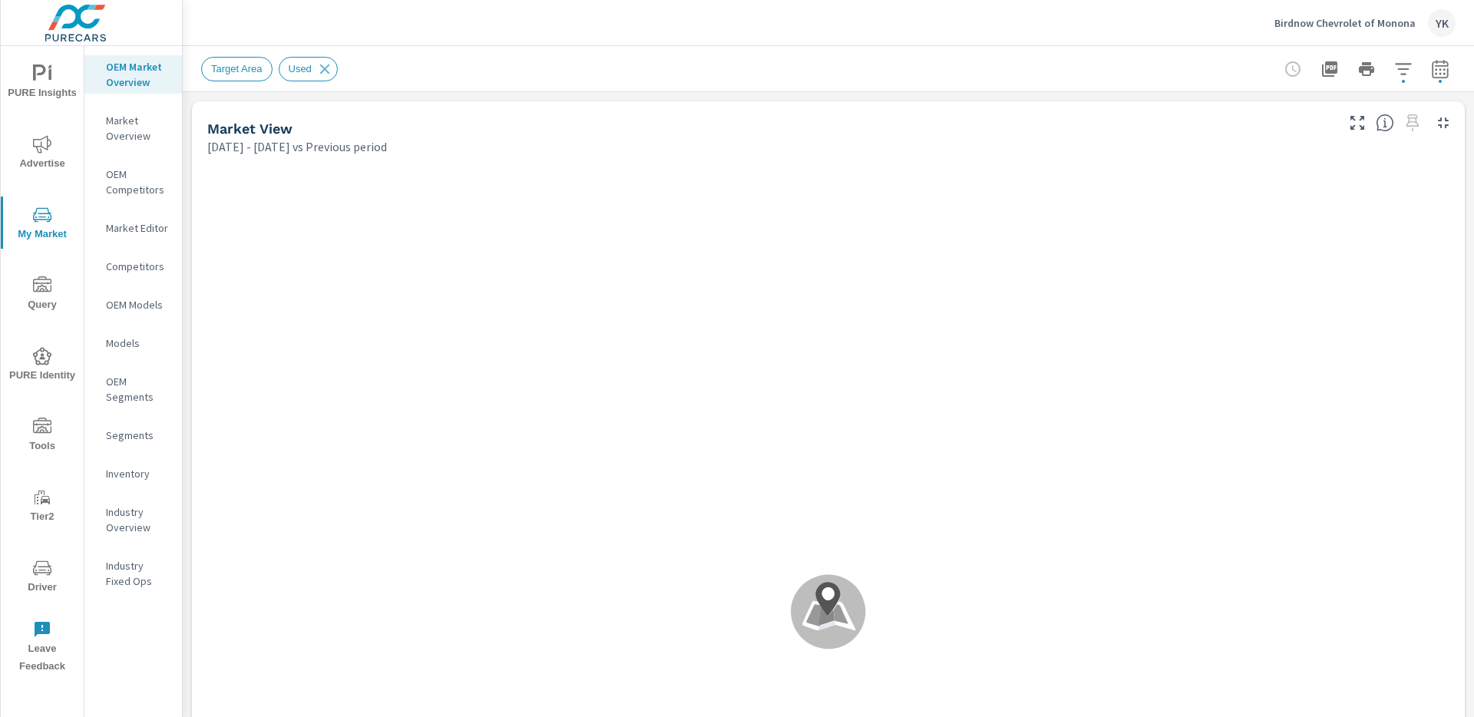
scroll to position [1, 0]
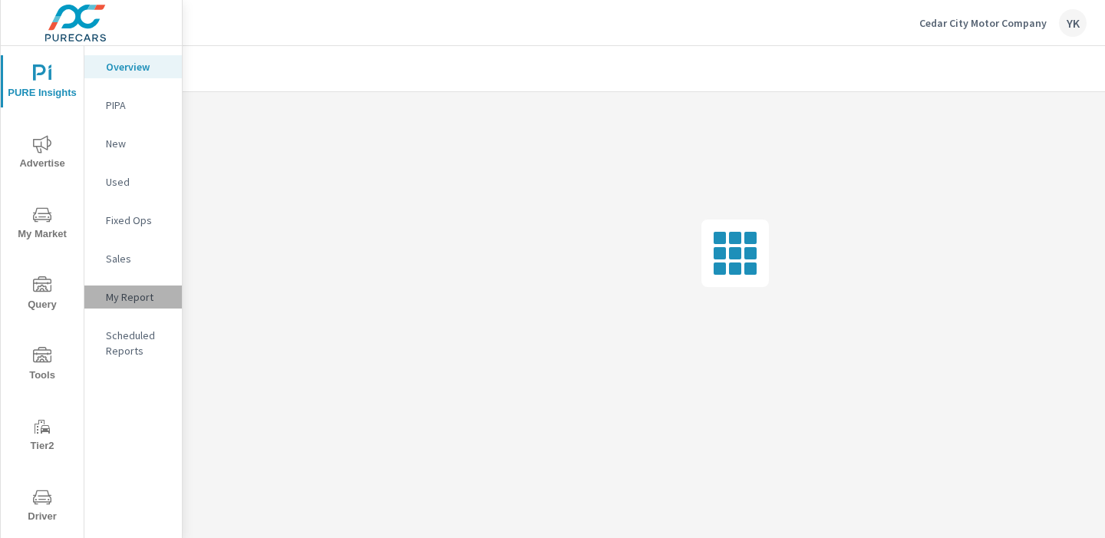
click at [157, 305] on div "My Report" at bounding box center [132, 297] width 97 height 23
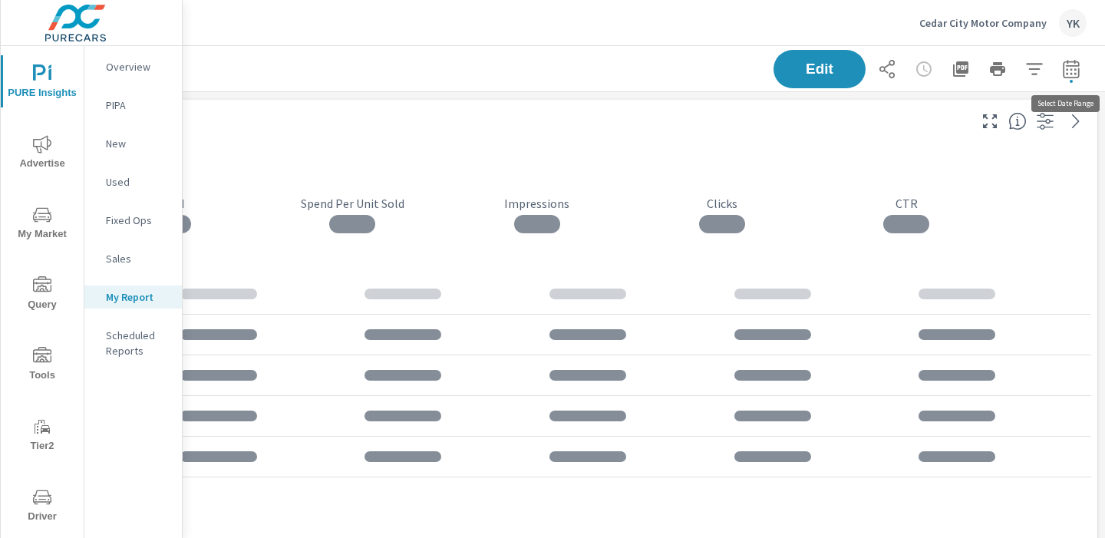
scroll to position [3363, 1137]
click at [1082, 71] on button "button" at bounding box center [1071, 69] width 31 height 31
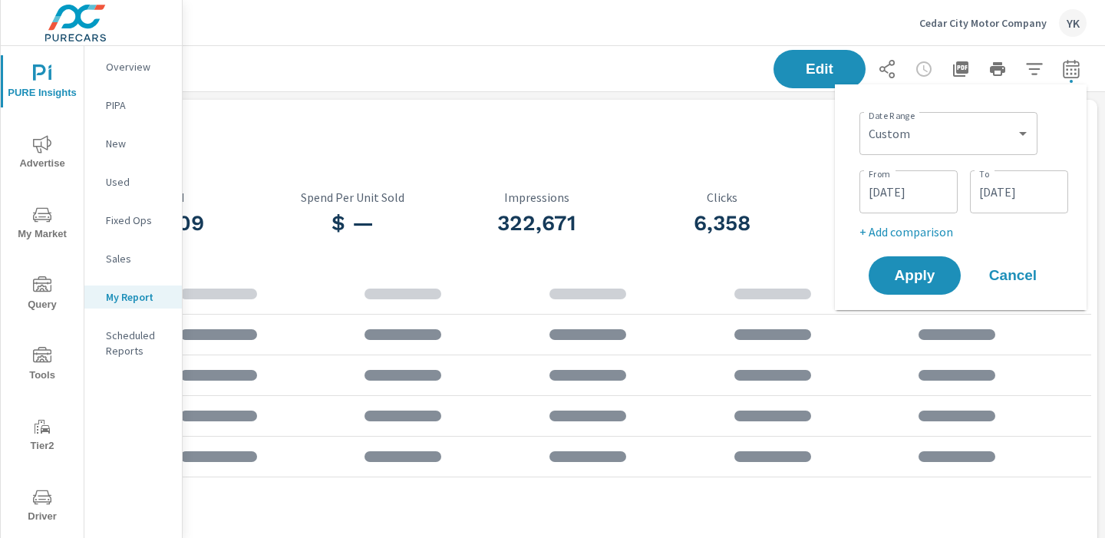
scroll to position [417, 0]
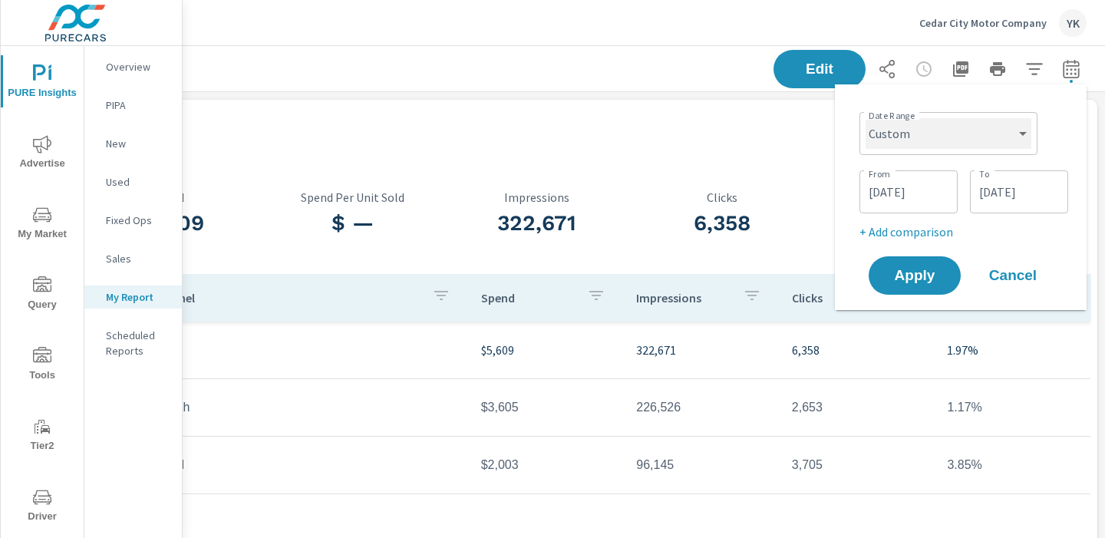
click at [999, 124] on select "Custom [DATE] Last week Last 7 days Last 14 days Last 30 days Last 45 days Last…" at bounding box center [949, 133] width 166 height 31
click at [866, 118] on select "Custom [DATE] Last week Last 7 days Last 14 days Last 30 days Last 45 days Last…" at bounding box center [949, 133] width 166 height 31
select select "Last month"
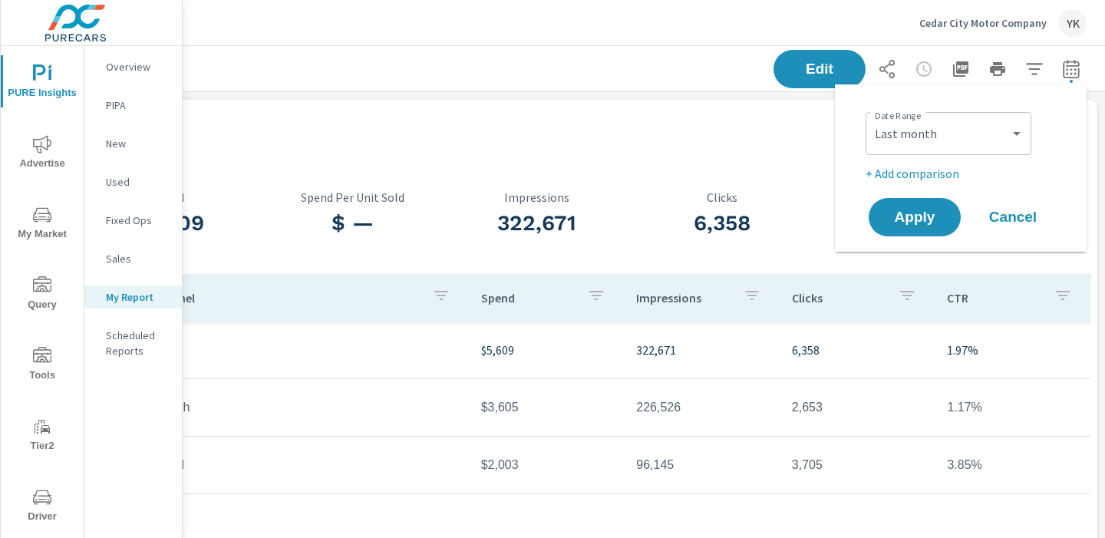
click at [905, 166] on p "+ Add comparison" at bounding box center [964, 173] width 197 height 18
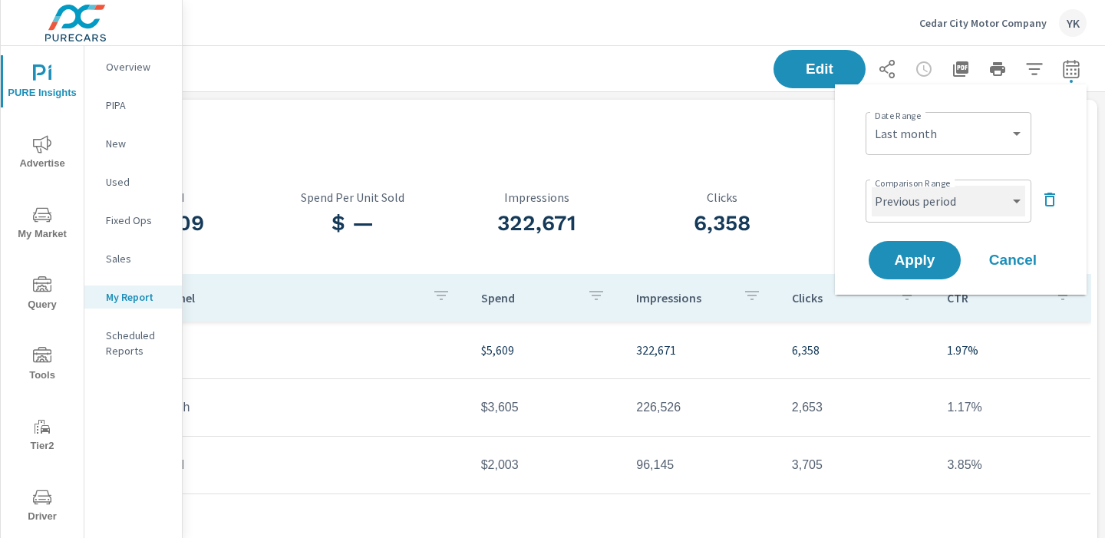
click at [903, 201] on select "Custom Previous period Previous month Previous year" at bounding box center [949, 201] width 154 height 31
click at [872, 186] on select "Custom Previous period Previous month Previous year" at bounding box center [949, 201] width 154 height 31
select select "Previous month"
click at [906, 261] on span "Apply" at bounding box center [915, 260] width 63 height 15
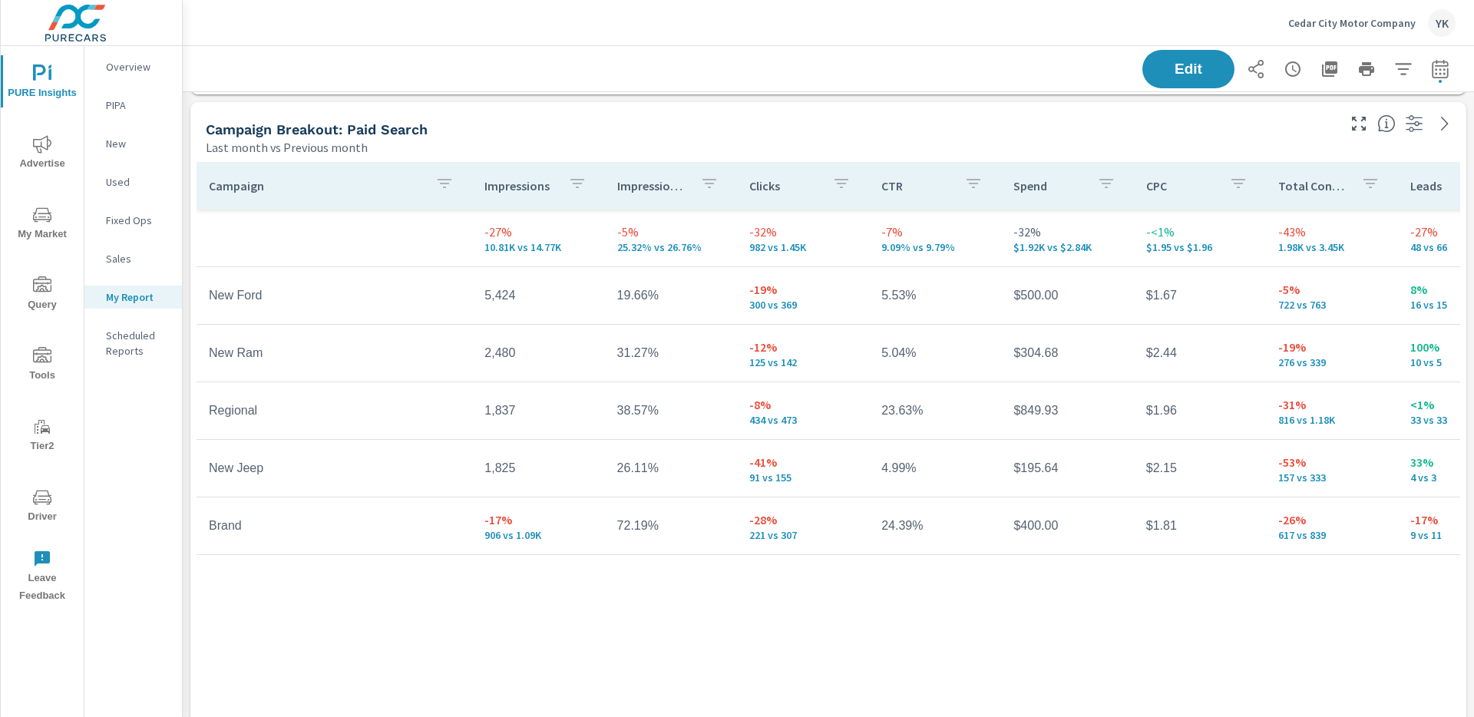
scroll to position [528, 0]
click at [1105, 71] on icon "button" at bounding box center [1256, 69] width 18 height 18
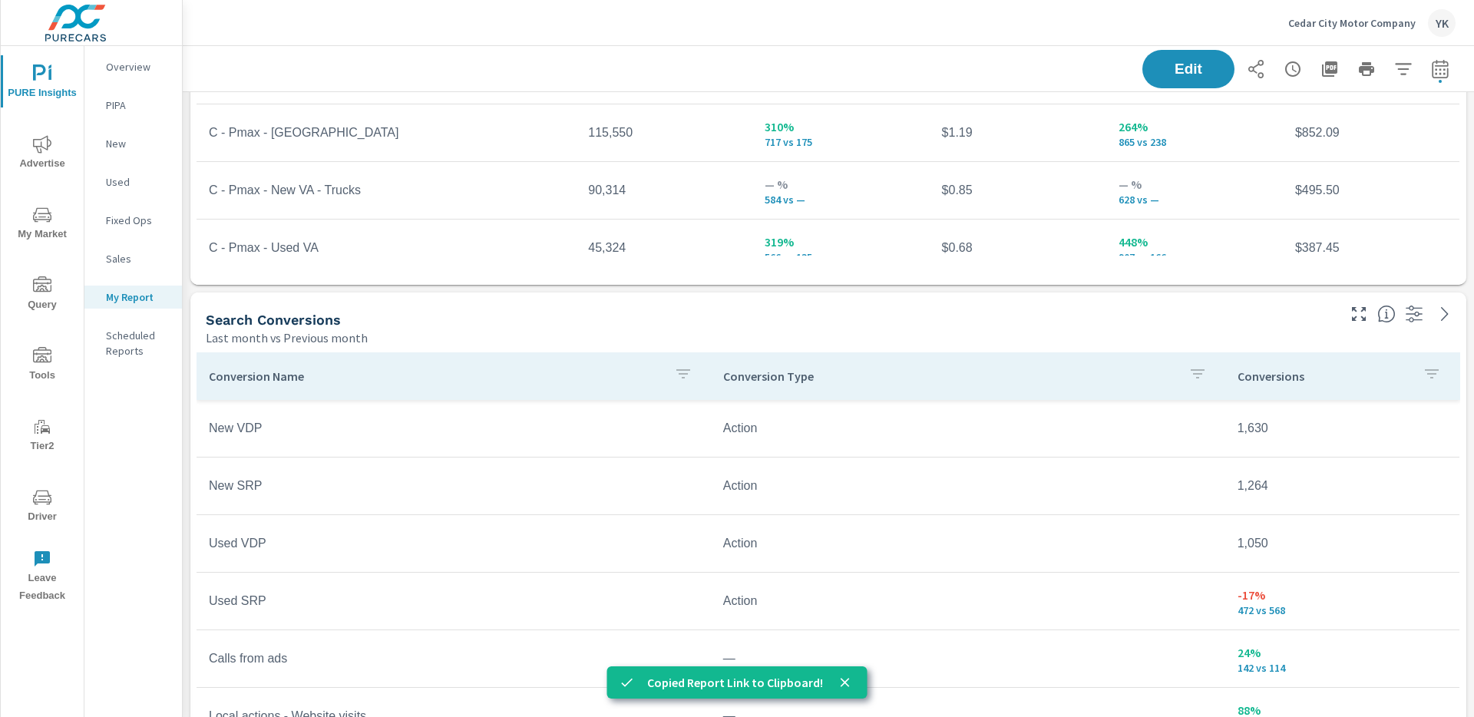
scroll to position [1542, 0]
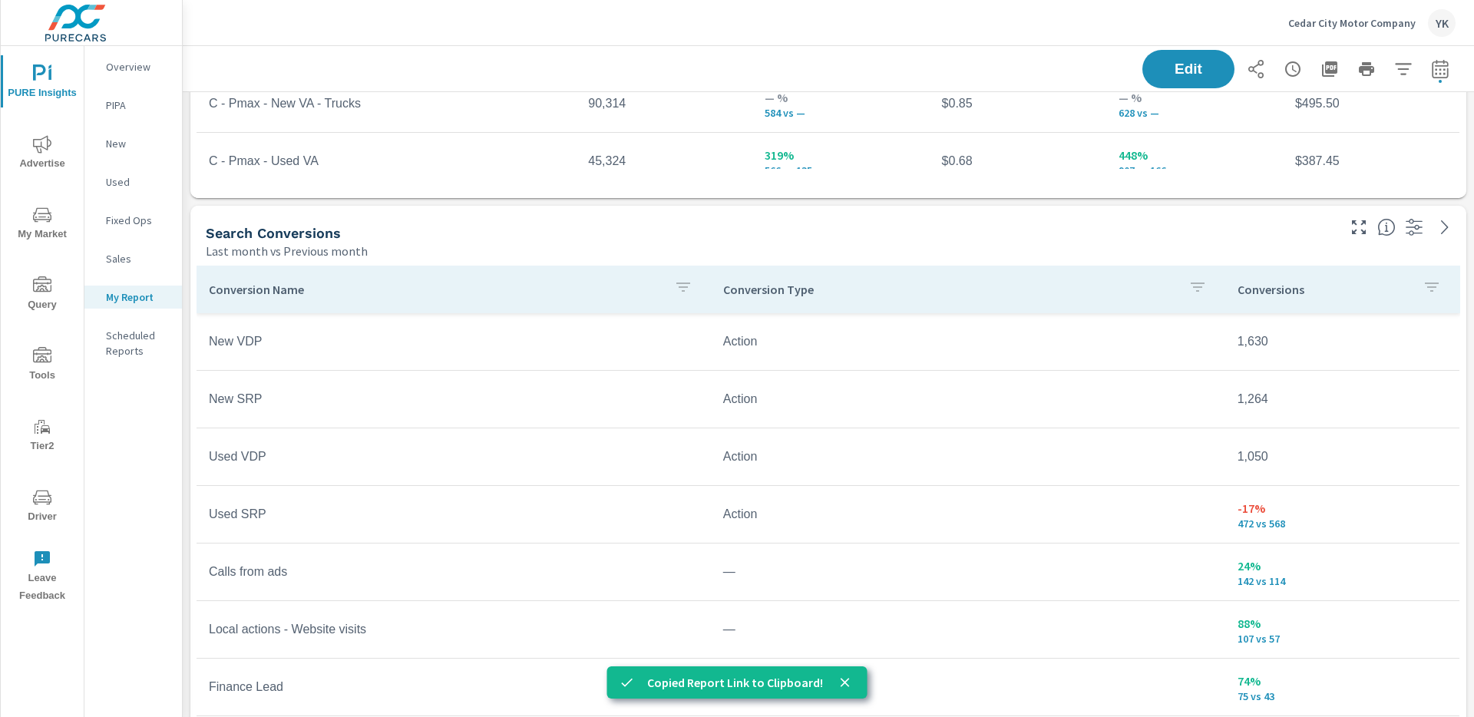
scroll to position [1481, 0]
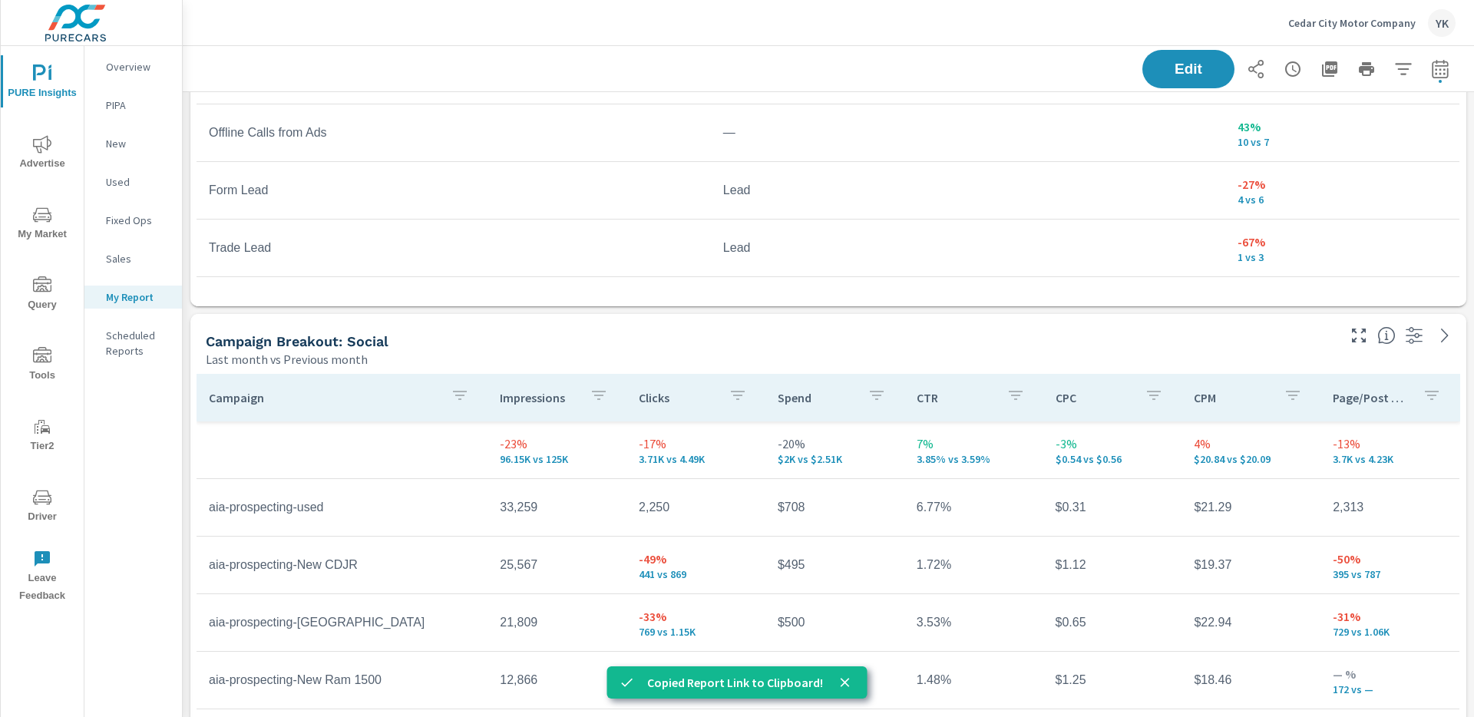
scroll to position [2291, 0]
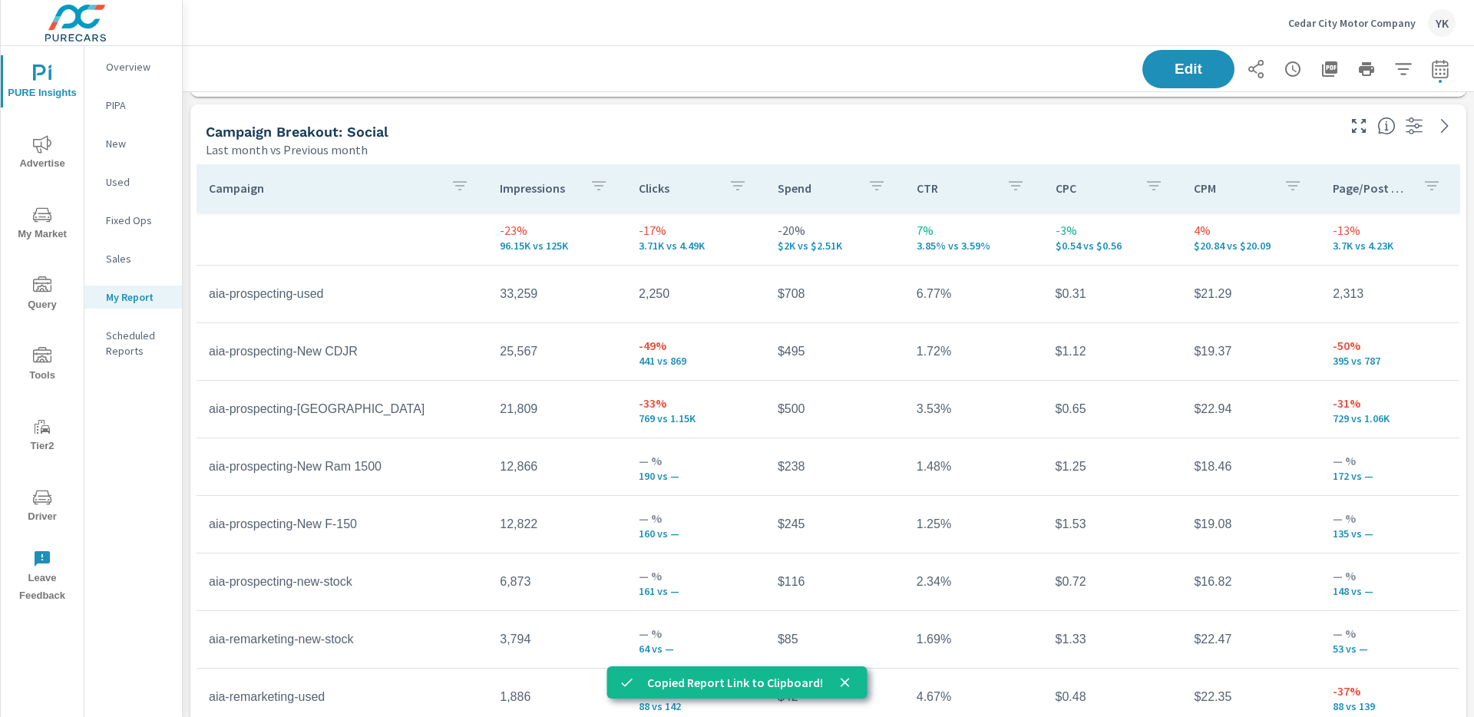
scroll to position [187, 0]
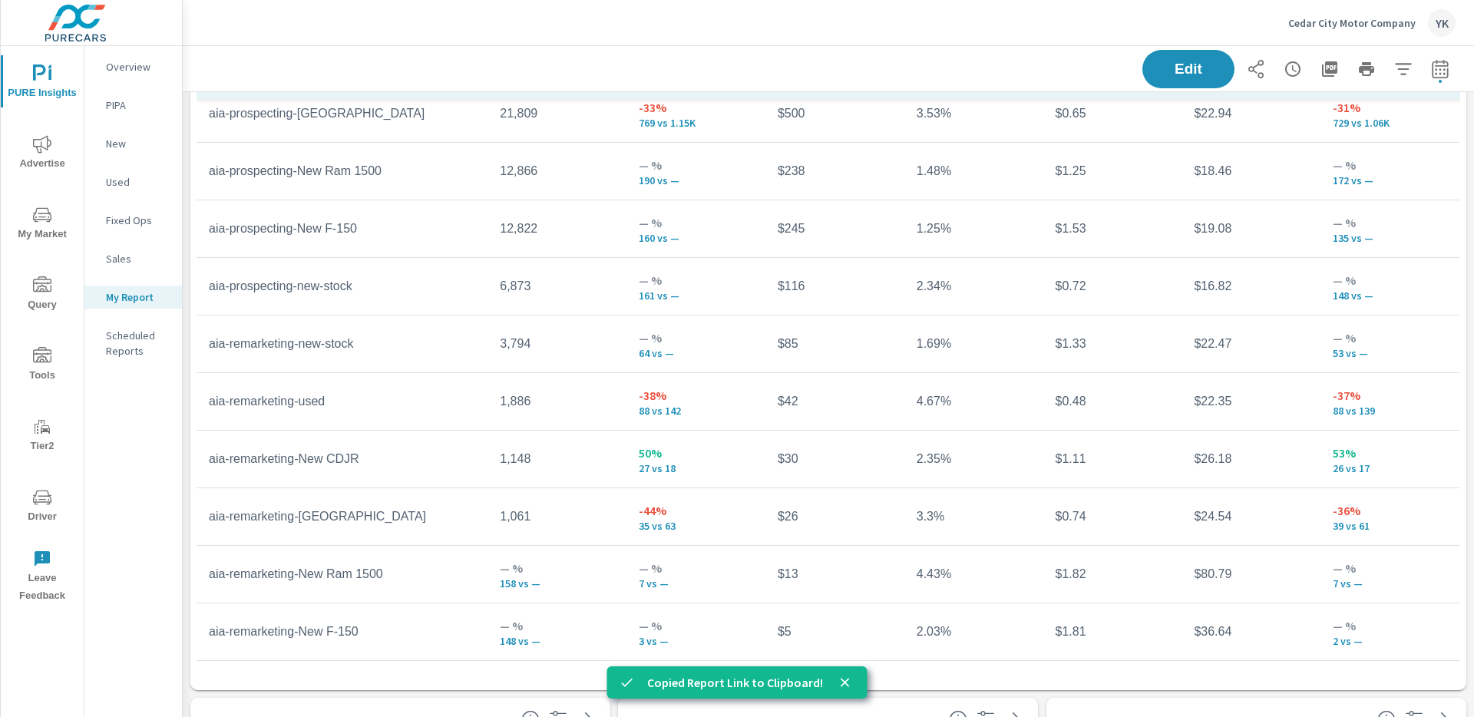
scroll to position [2738, 0]
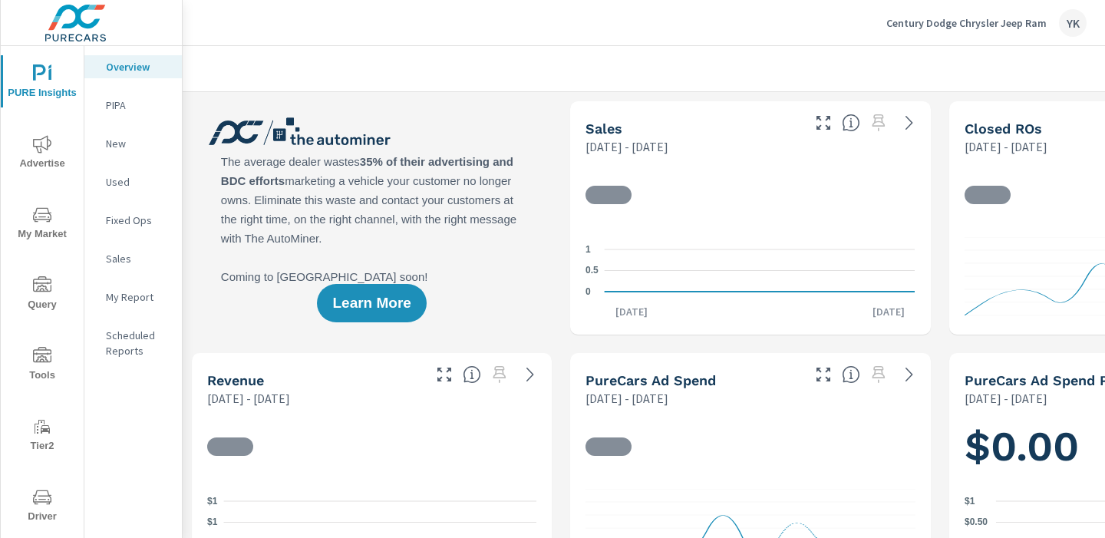
click at [123, 299] on p "My Report" at bounding box center [138, 296] width 64 height 15
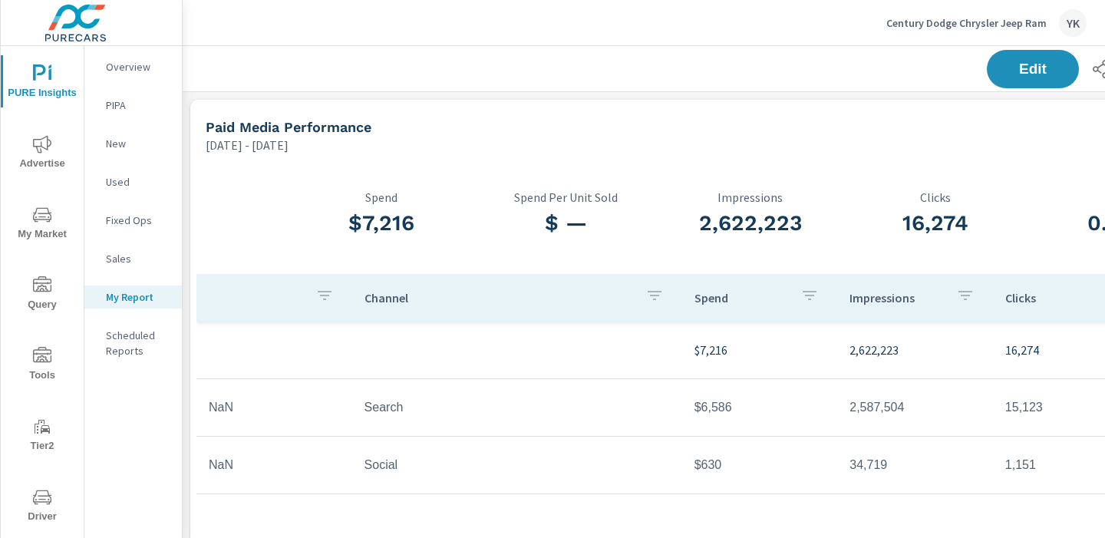
scroll to position [0, 213]
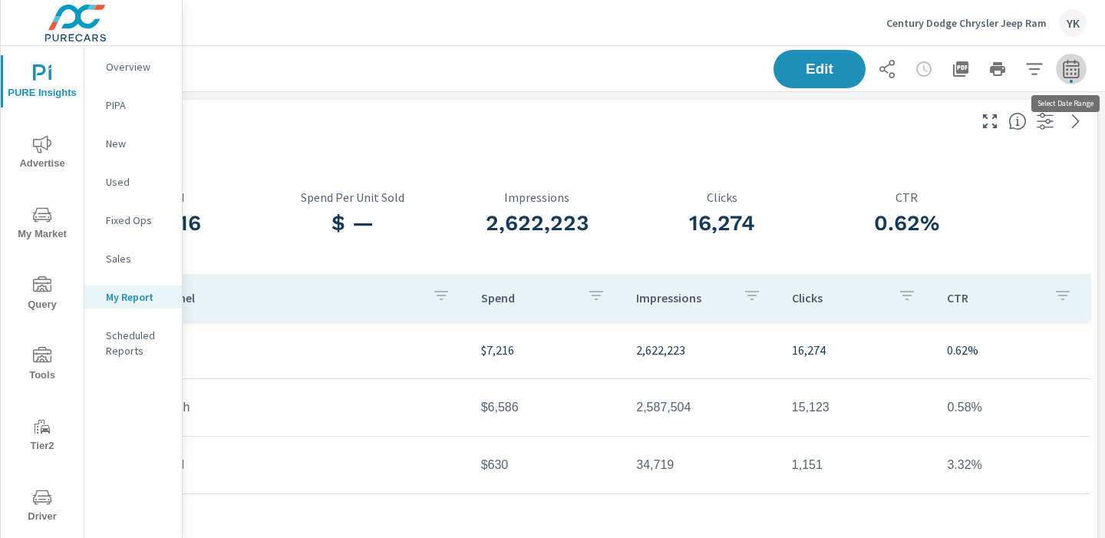
click at [1066, 71] on icon "button" at bounding box center [1071, 69] width 18 height 18
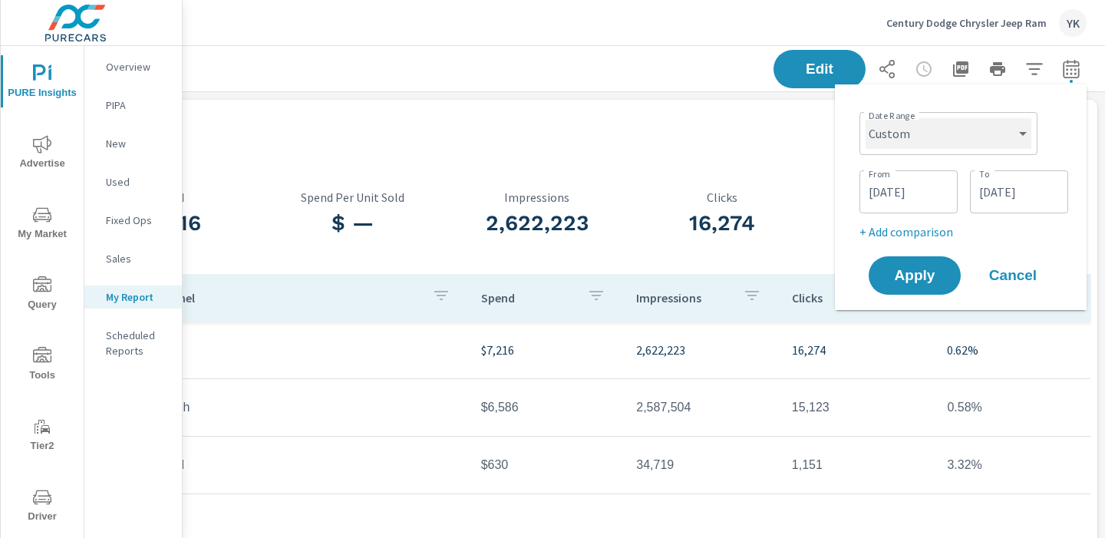
click at [925, 132] on select "Custom [DATE] Last week Last 7 days Last 14 days Last 30 days Last 45 days Last…" at bounding box center [949, 133] width 166 height 31
click at [866, 118] on select "Custom [DATE] Last week Last 7 days Last 14 days Last 30 days Last 45 days Last…" at bounding box center [949, 133] width 166 height 31
select select "Last month"
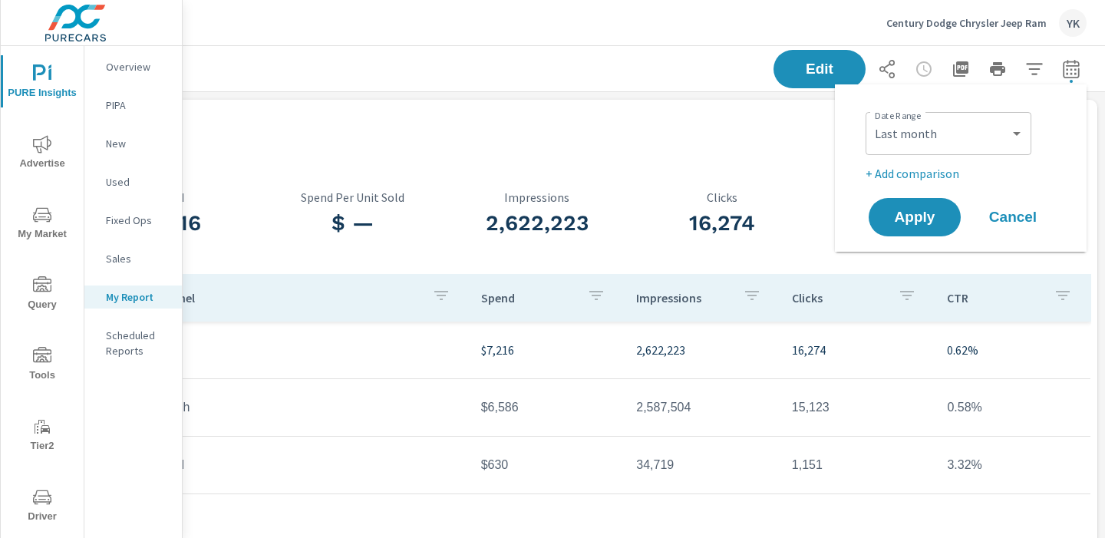
click at [910, 173] on p "+ Add comparison" at bounding box center [964, 173] width 197 height 18
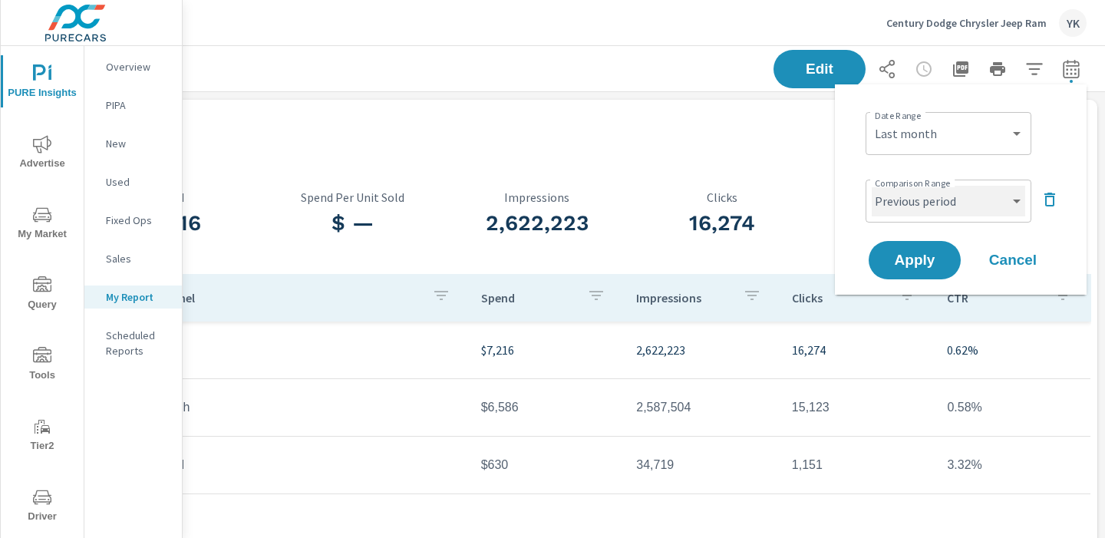
click at [907, 197] on select "Custom Previous period Previous month Previous year" at bounding box center [949, 201] width 154 height 31
click at [872, 186] on select "Custom Previous period Previous month Previous year" at bounding box center [949, 201] width 154 height 31
select select "Previous month"
click at [904, 249] on button "Apply" at bounding box center [914, 260] width 95 height 40
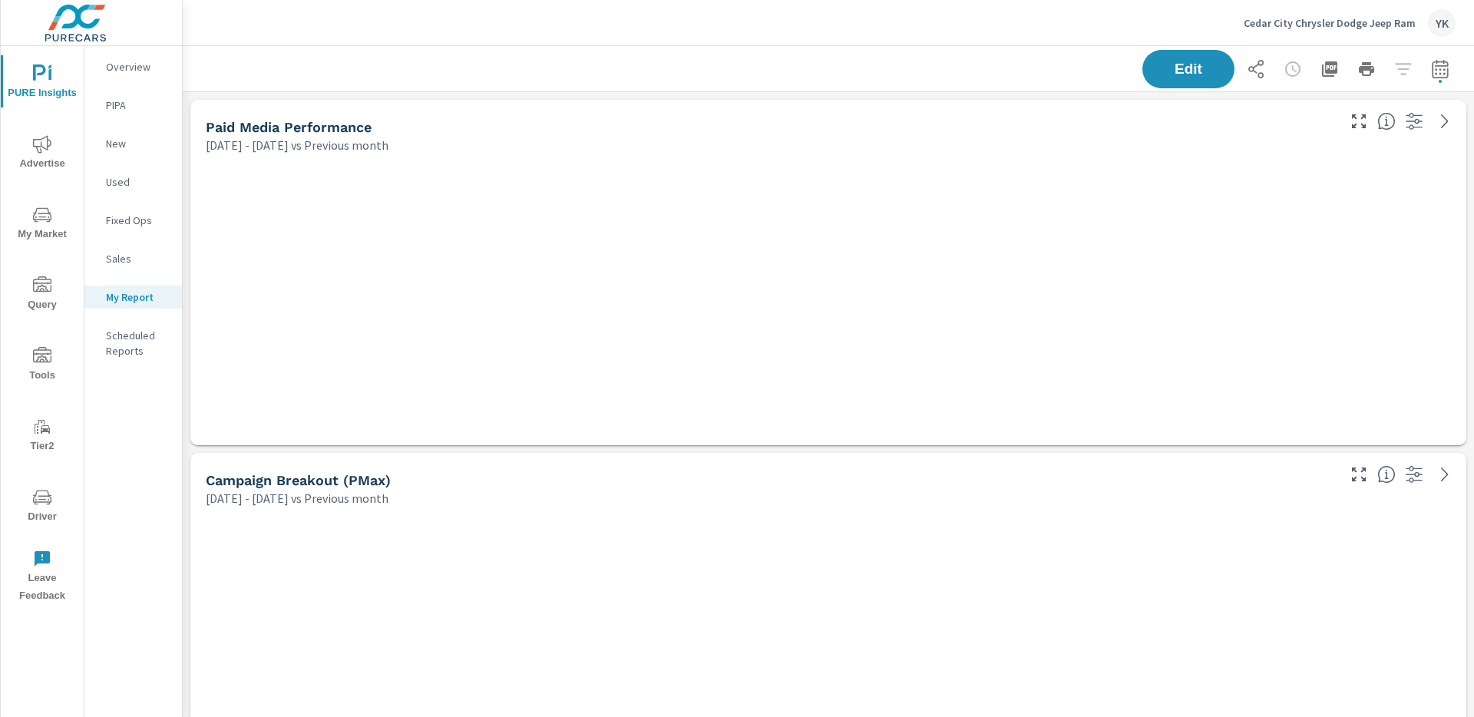
scroll to position [1774, 1292]
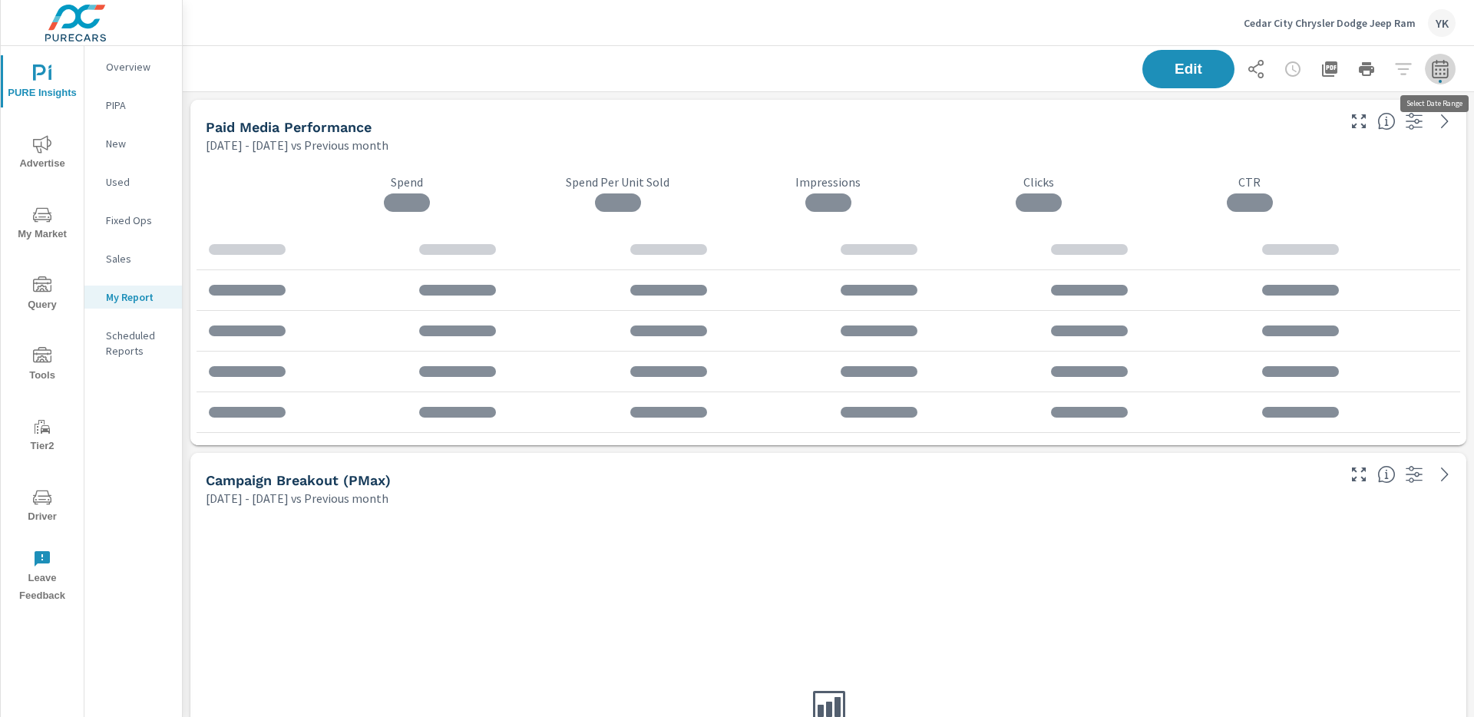
click at [1447, 69] on icon "button" at bounding box center [1440, 68] width 16 height 18
select select "Previous month"
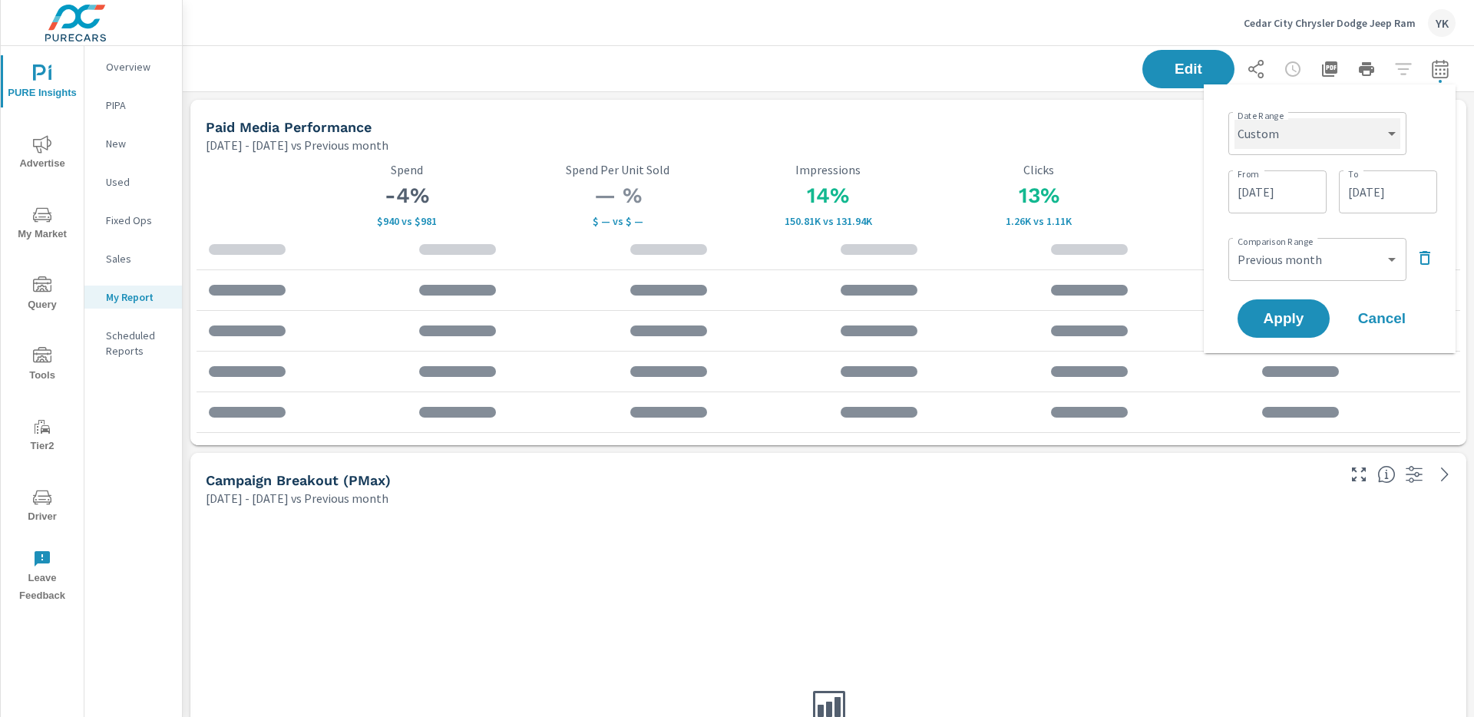
click at [1340, 129] on select "Custom [DATE] Last week Last 7 days Last 14 days Last 30 days Last 45 days Last…" at bounding box center [1317, 133] width 166 height 31
click at [1234, 118] on select "Custom [DATE] Last week Last 7 days Last 14 days Last 30 days Last 45 days Last…" at bounding box center [1317, 133] width 166 height 31
select select "Last month"
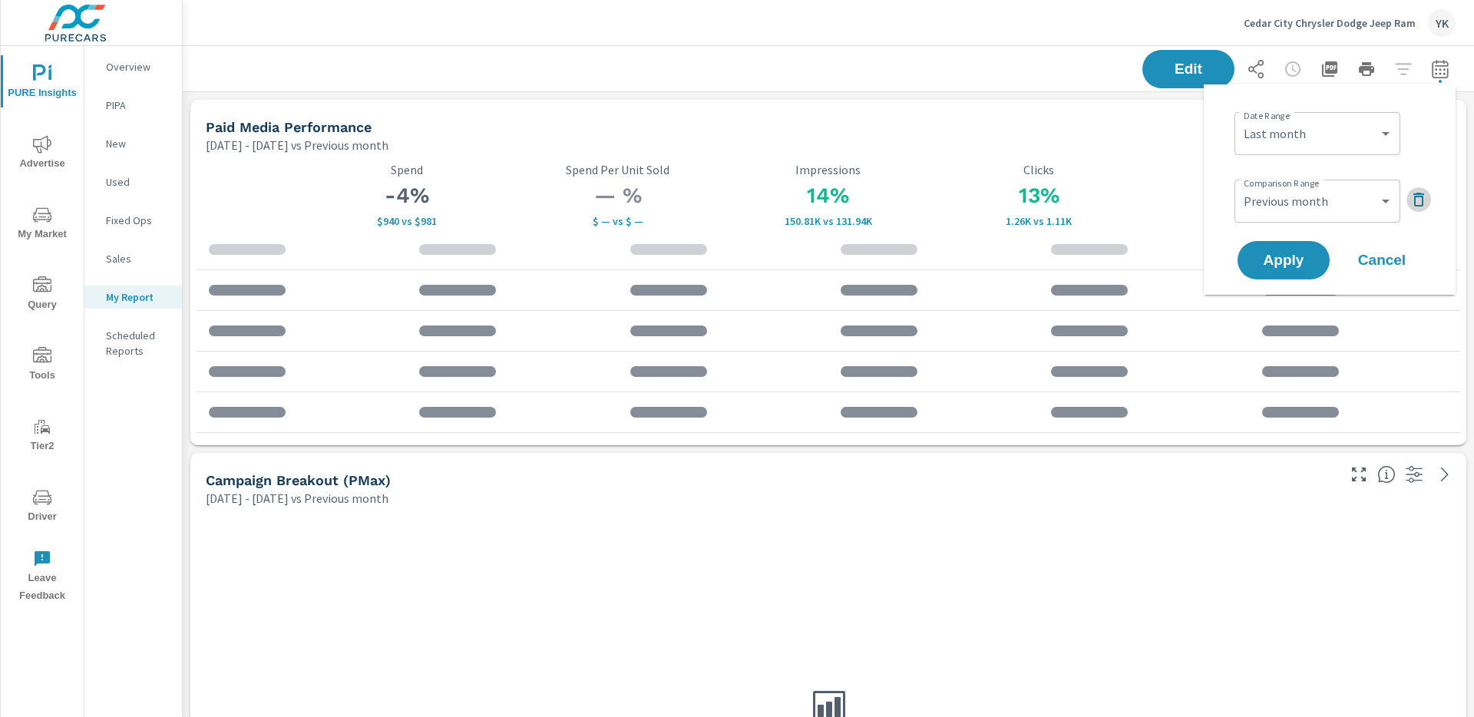
click at [1426, 204] on icon "button" at bounding box center [1418, 199] width 18 height 18
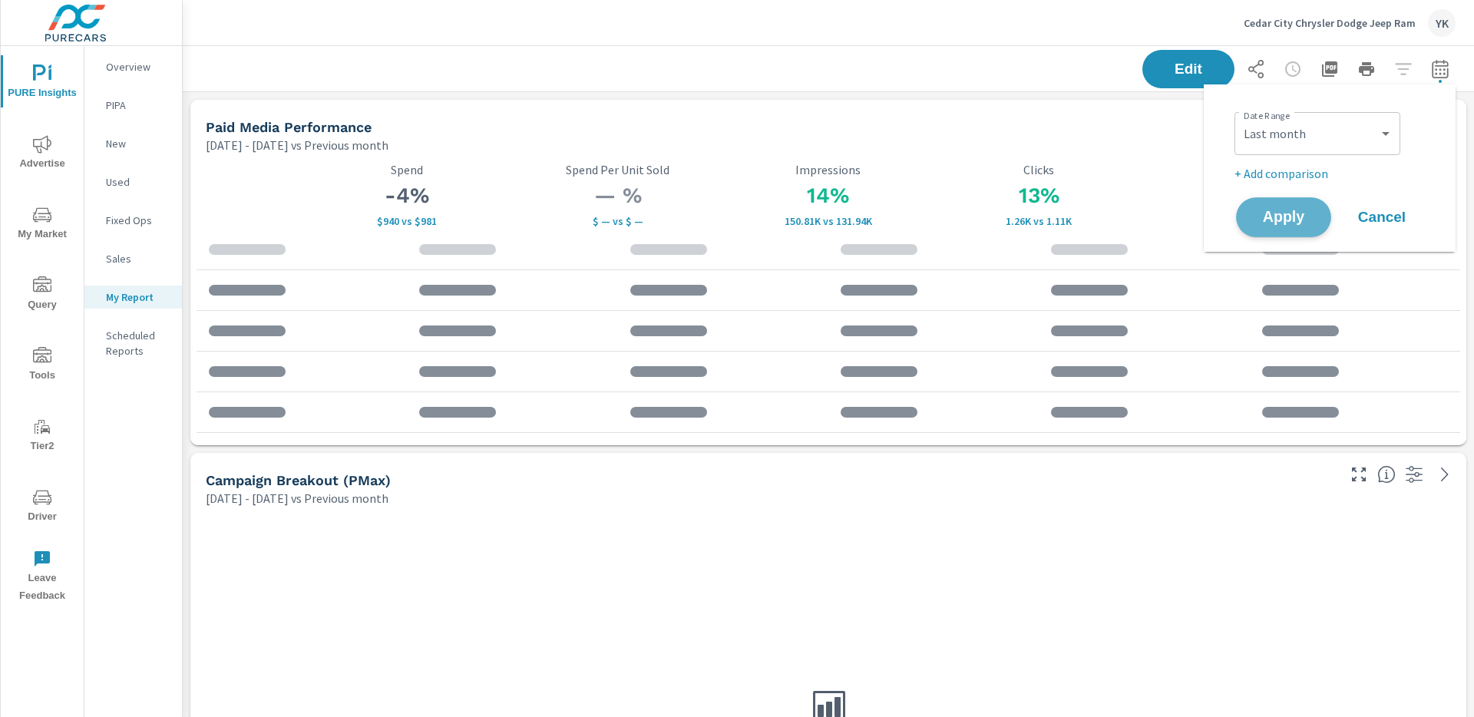
click at [1271, 214] on span "Apply" at bounding box center [1283, 217] width 63 height 15
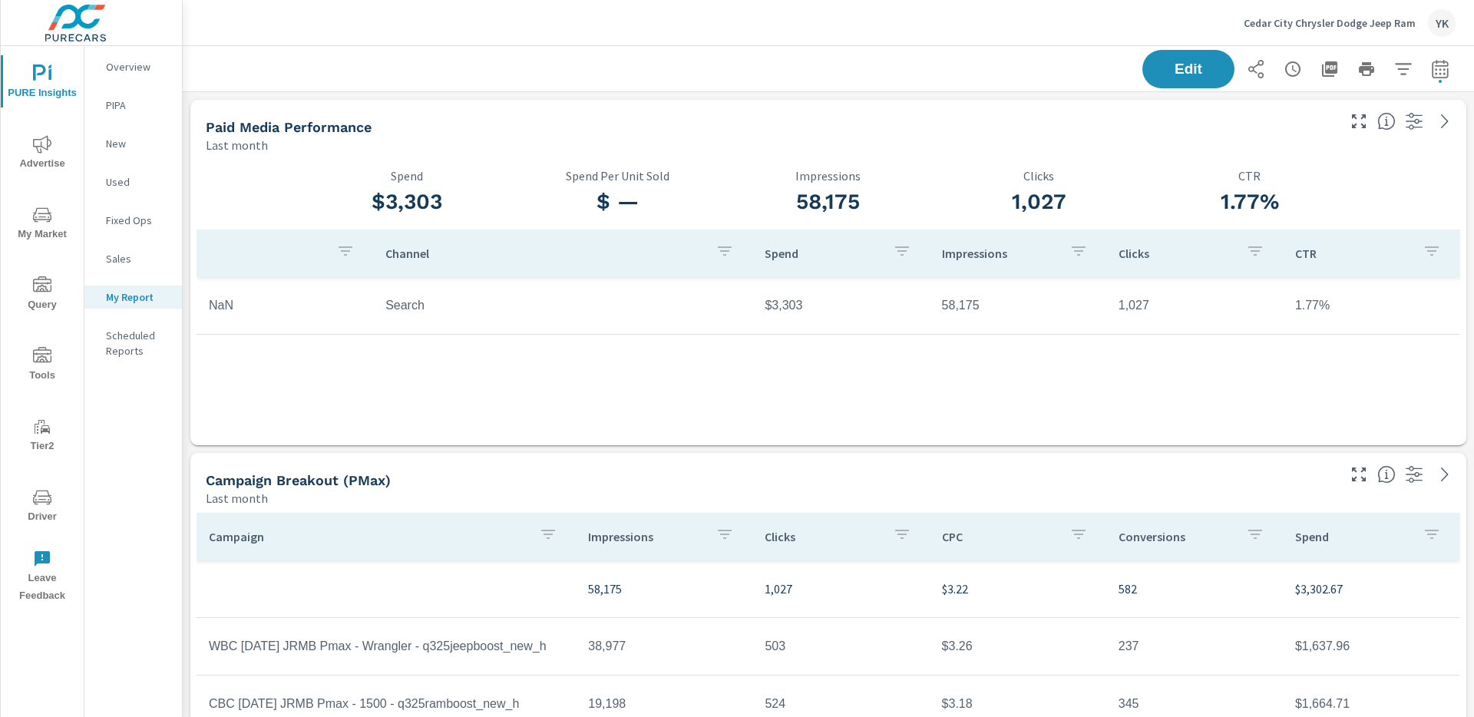
click at [1442, 72] on icon "button" at bounding box center [1440, 69] width 18 height 18
select select "Last month"
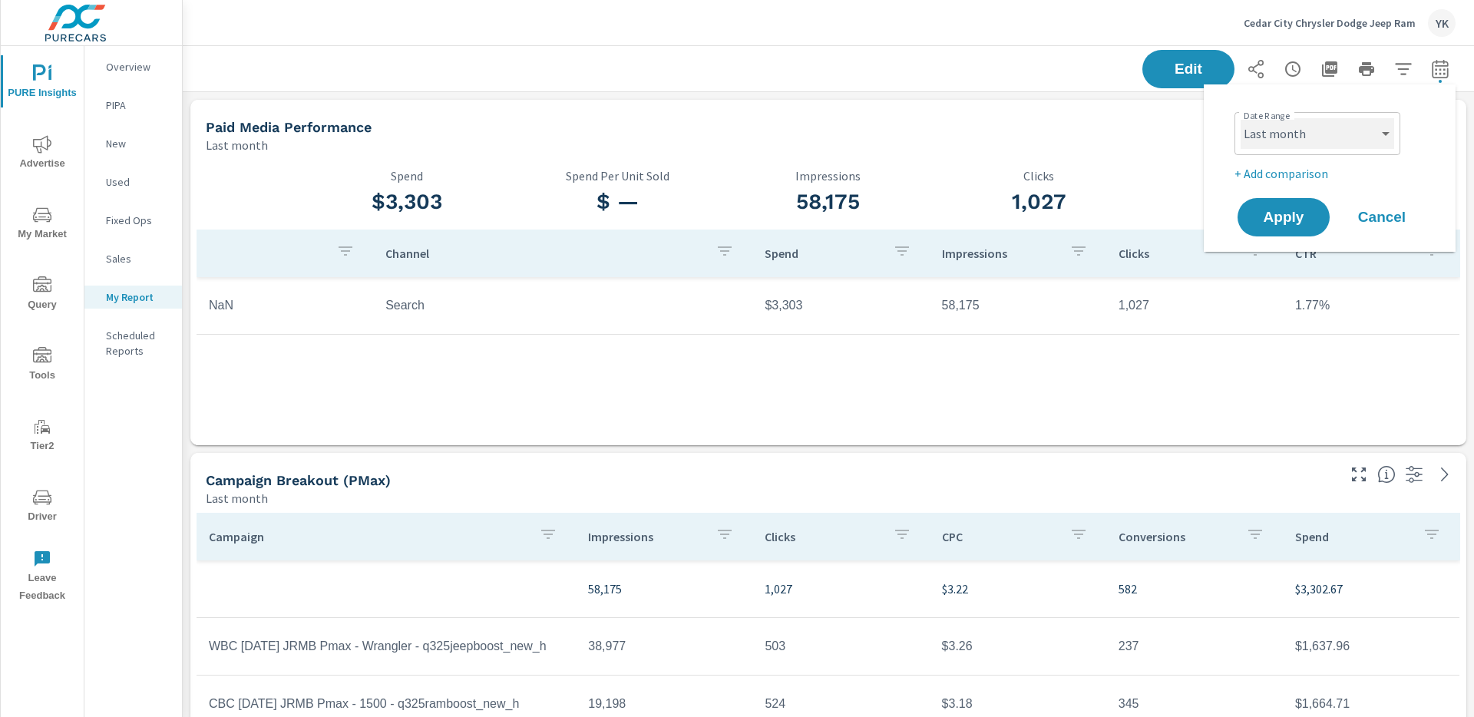
click at [1317, 132] on select "Custom Yesterday Last week Last 7 days Last 14 days Last 30 days Last 45 days L…" at bounding box center [1318, 133] width 154 height 31
click at [1304, 169] on p "+ Add comparison" at bounding box center [1332, 173] width 197 height 18
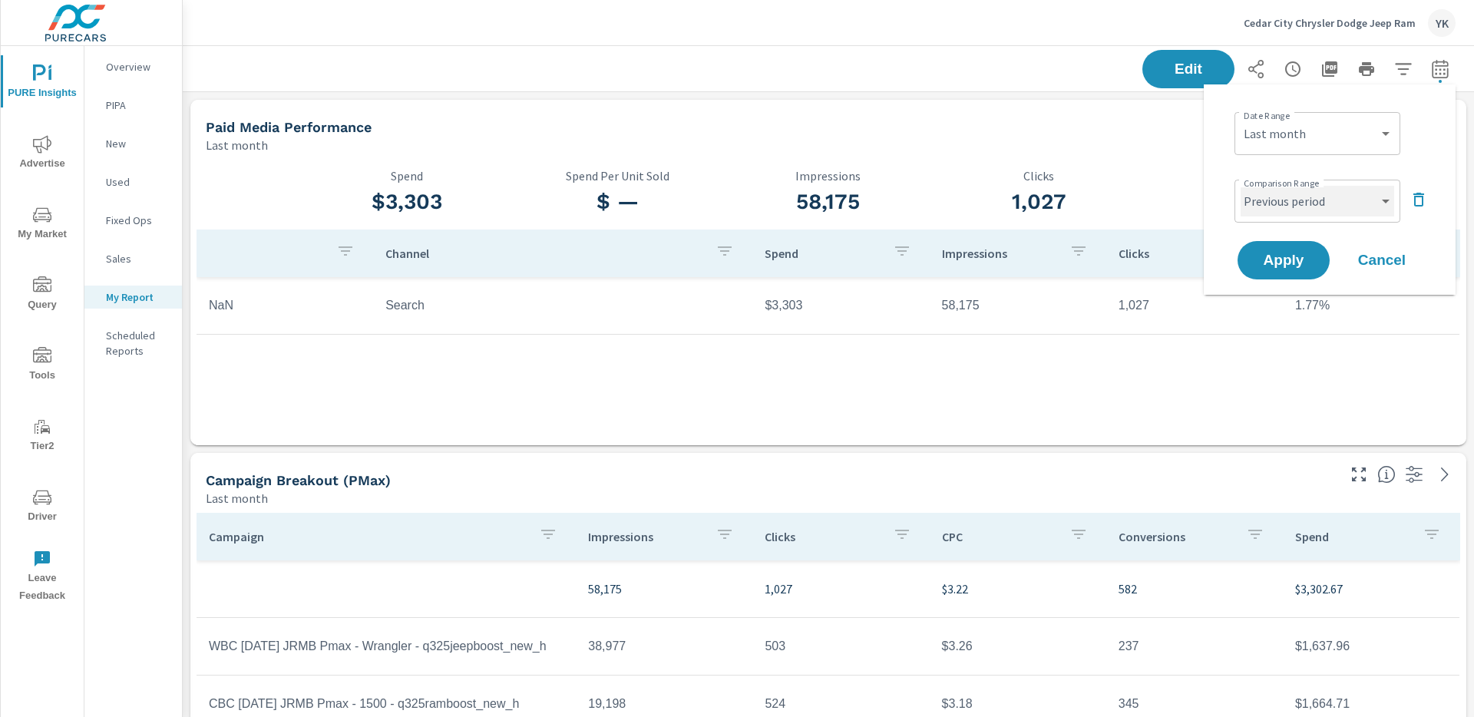
click at [1302, 203] on select "Custom Previous period Previous month Previous year" at bounding box center [1318, 201] width 154 height 31
click at [1241, 186] on select "Custom Previous period Previous month Previous year" at bounding box center [1318, 201] width 154 height 31
select select "Previous month"
click at [1287, 265] on span "Apply" at bounding box center [1283, 260] width 63 height 15
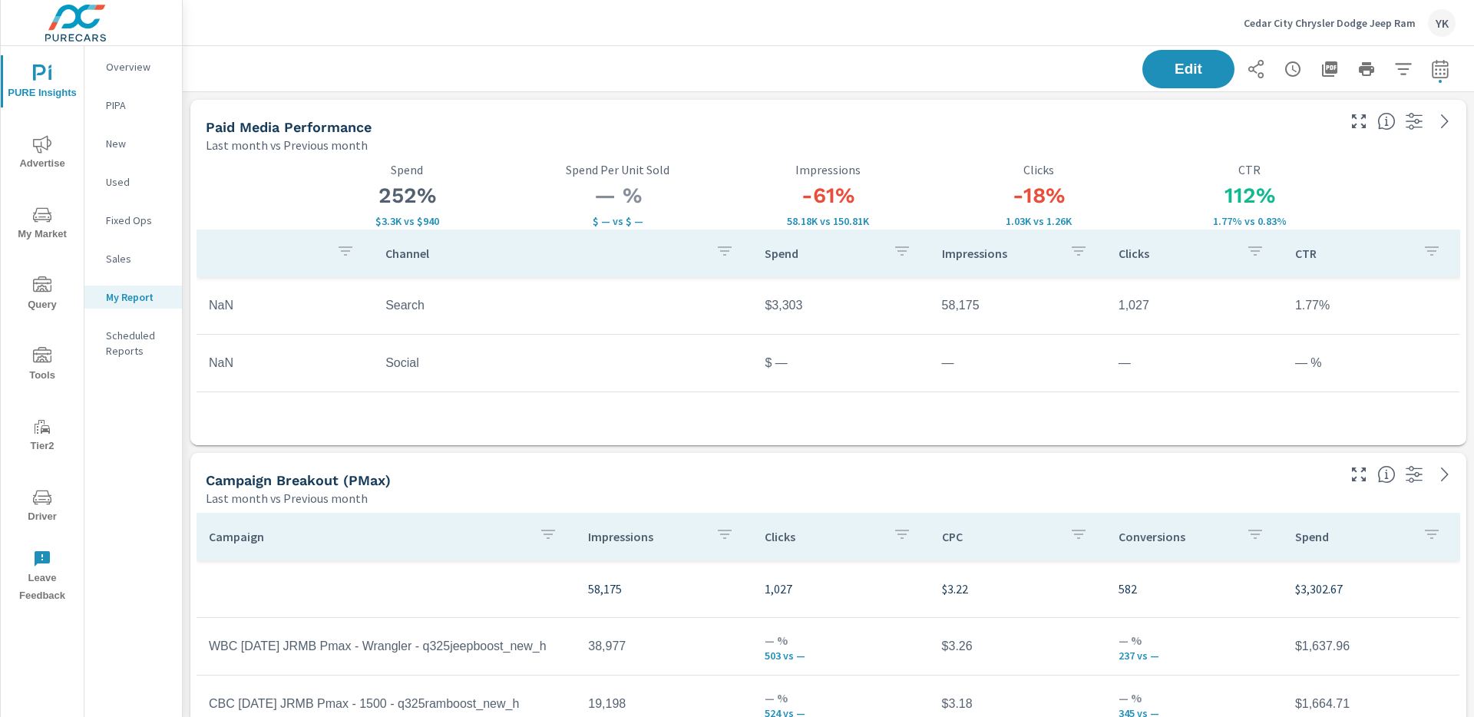
click at [1461, 75] on div "Edit" at bounding box center [828, 68] width 1291 height 45
click at [1445, 71] on icon "button" at bounding box center [1440, 69] width 18 height 18
select select "Last month"
select select "Previous month"
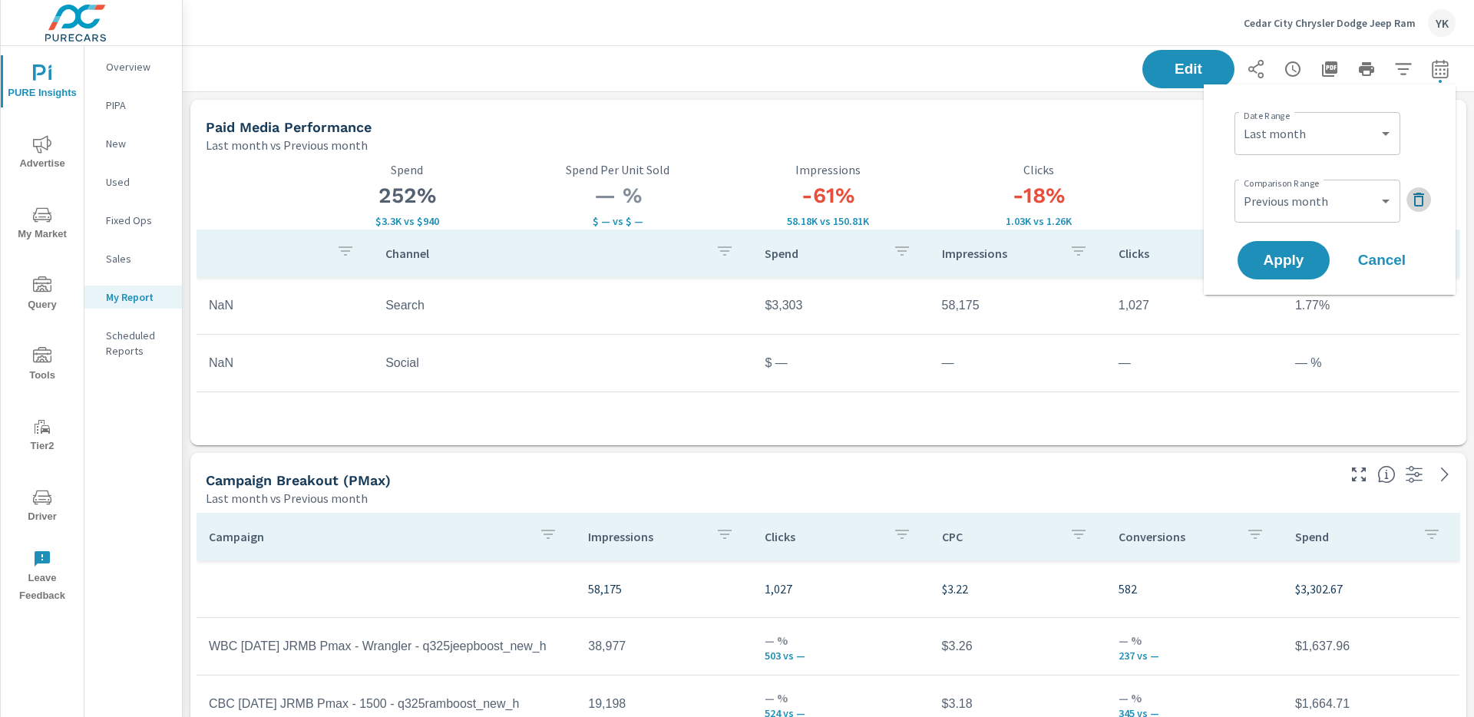
click at [1425, 207] on icon "button" at bounding box center [1418, 199] width 18 height 18
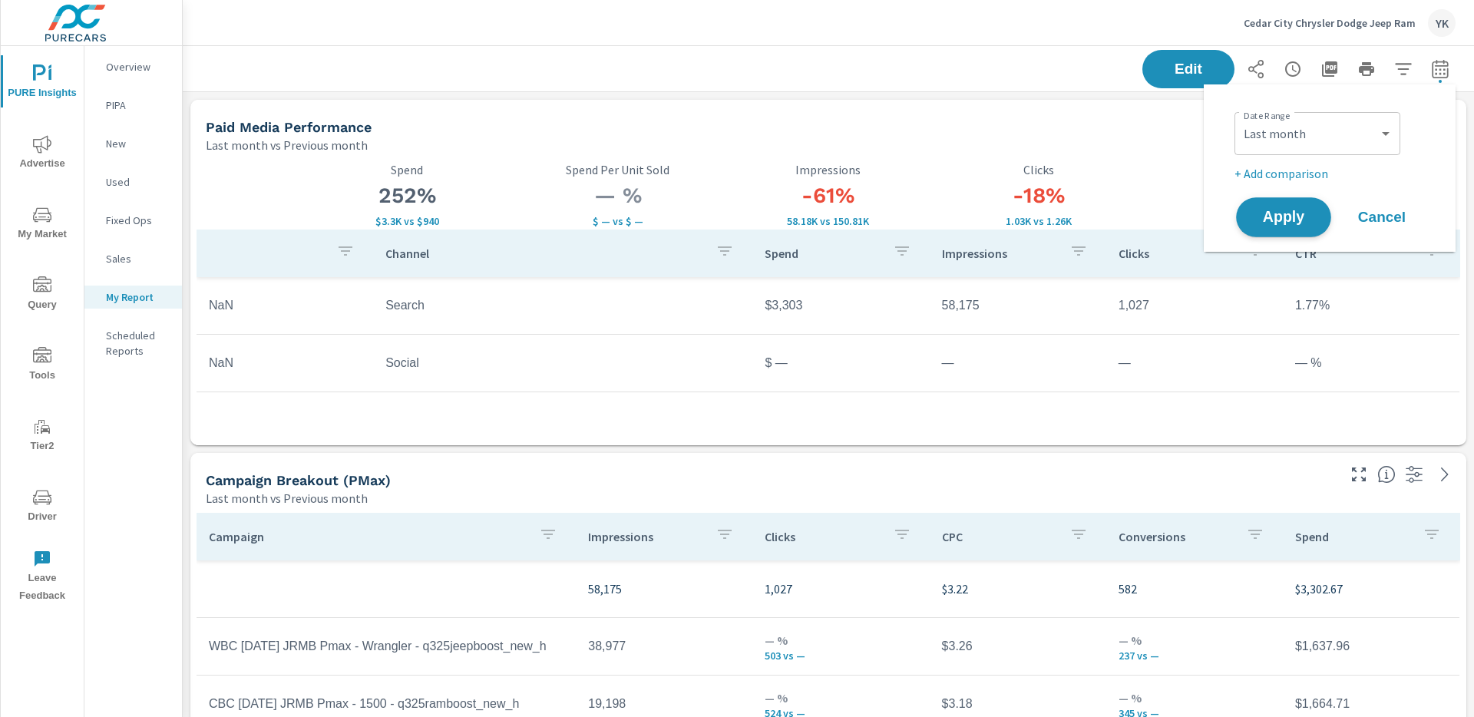
click at [1307, 224] on button "Apply" at bounding box center [1283, 217] width 95 height 40
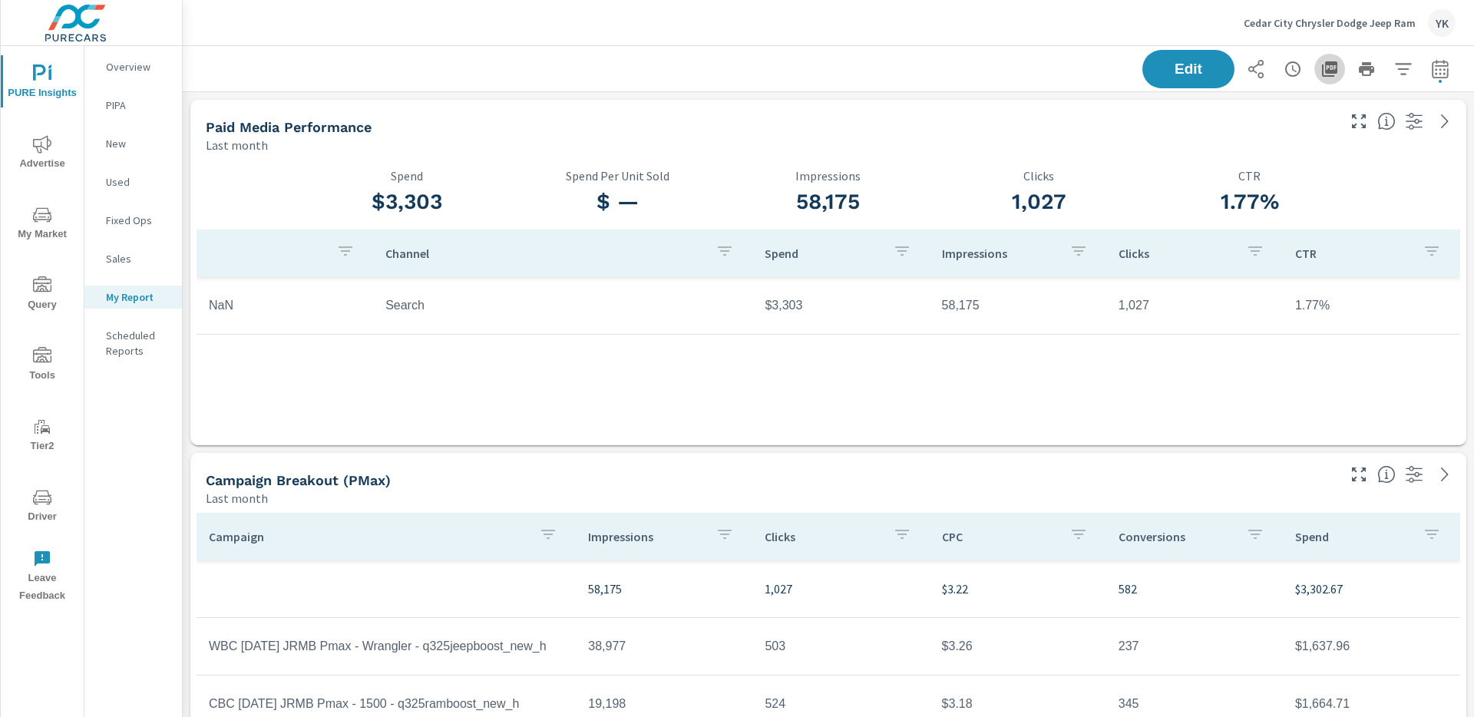
click at [1327, 71] on icon "button" at bounding box center [1329, 68] width 15 height 15
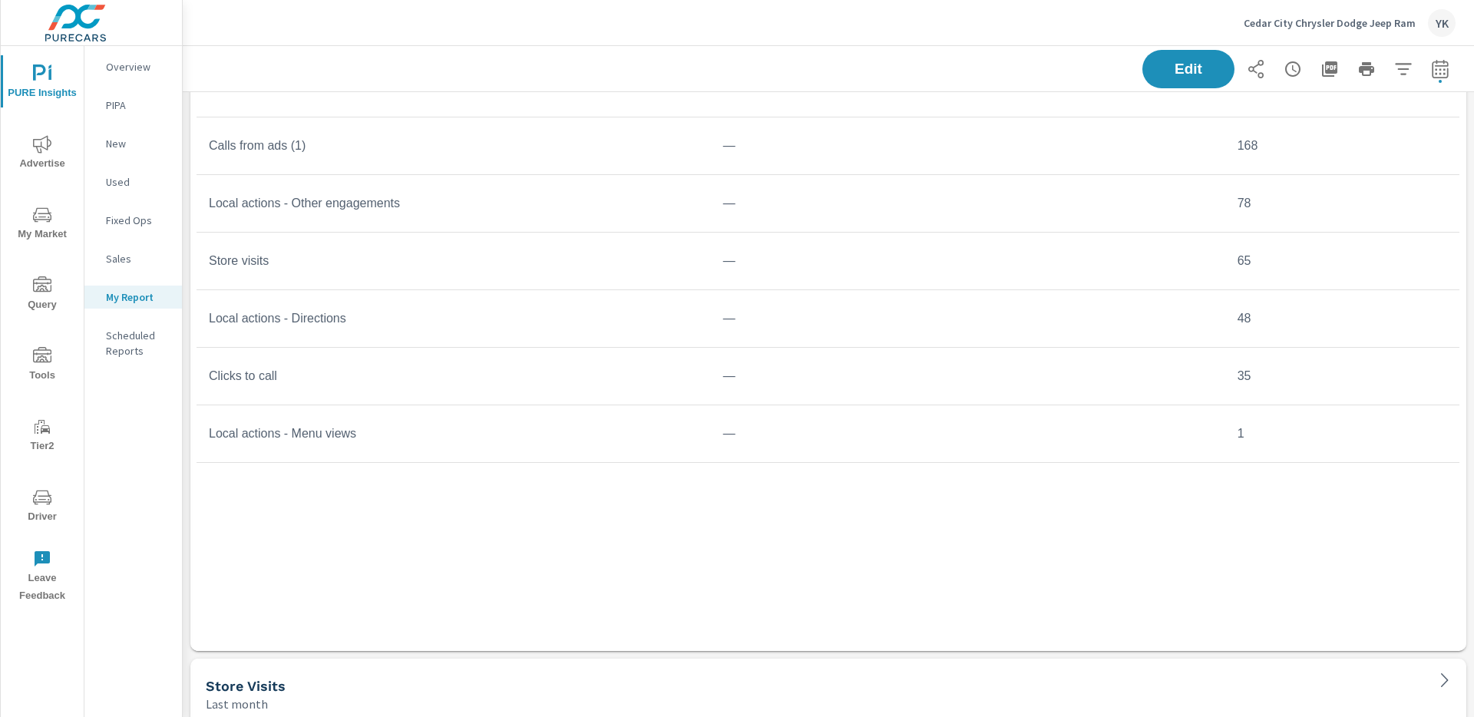
scroll to position [1148, 0]
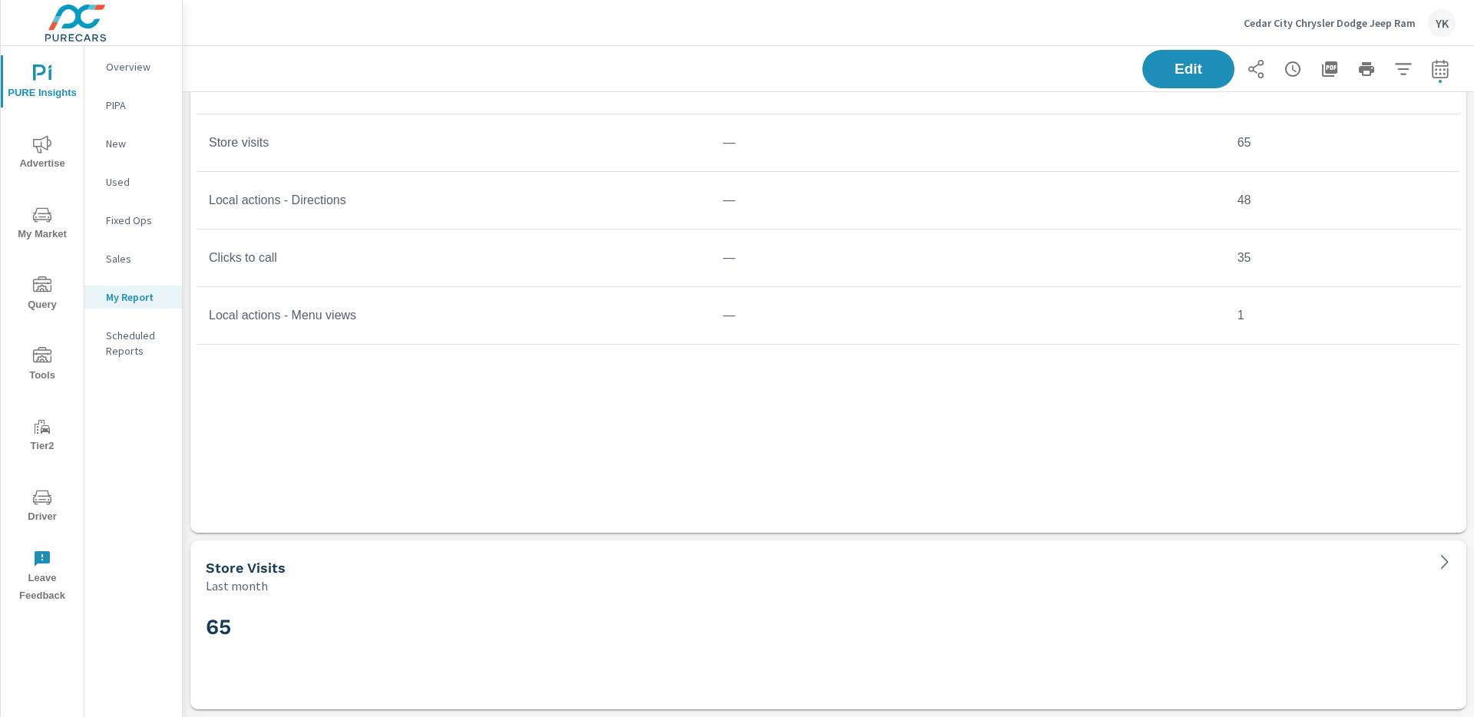
click at [339, 473] on div "Conversion Name Conversion Type Conversions Local actions - Website visits — 18…" at bounding box center [829, 199] width 1264 height 610
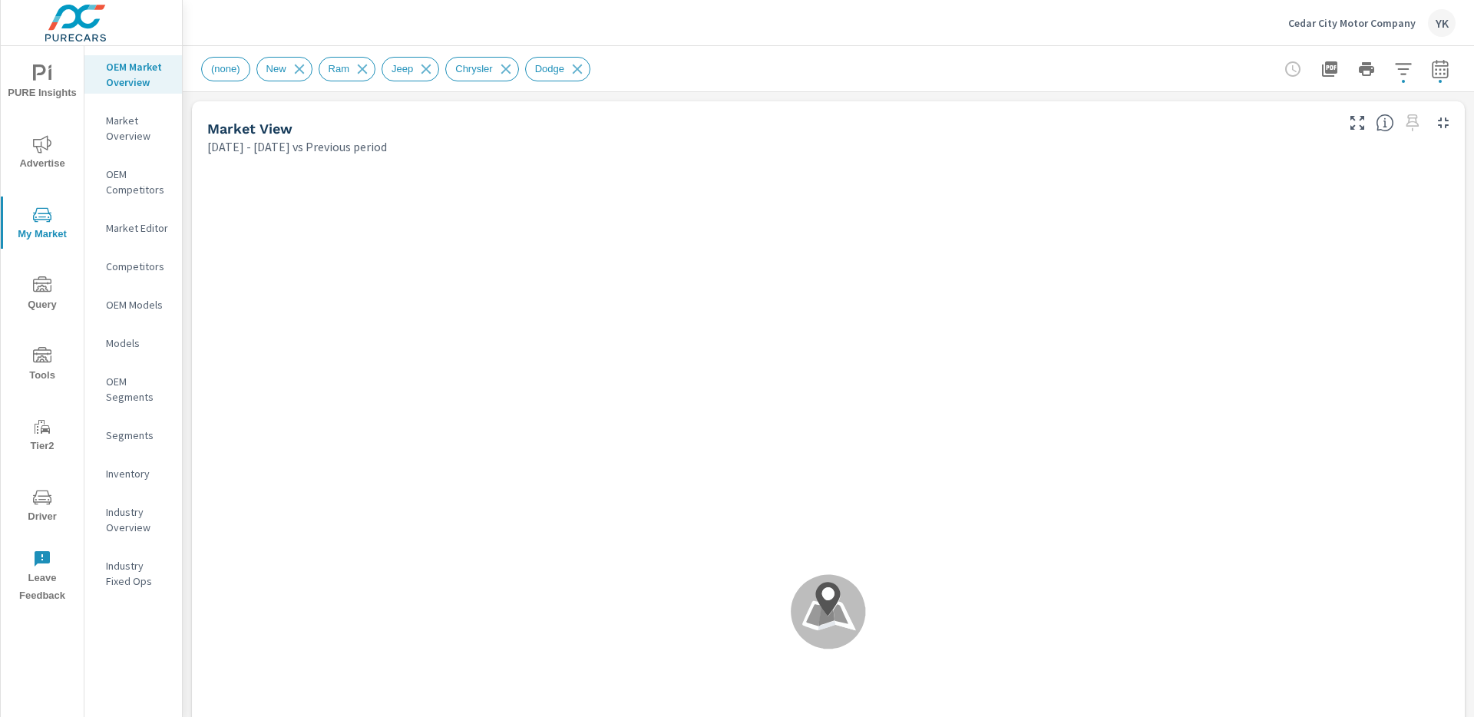
scroll to position [1, 0]
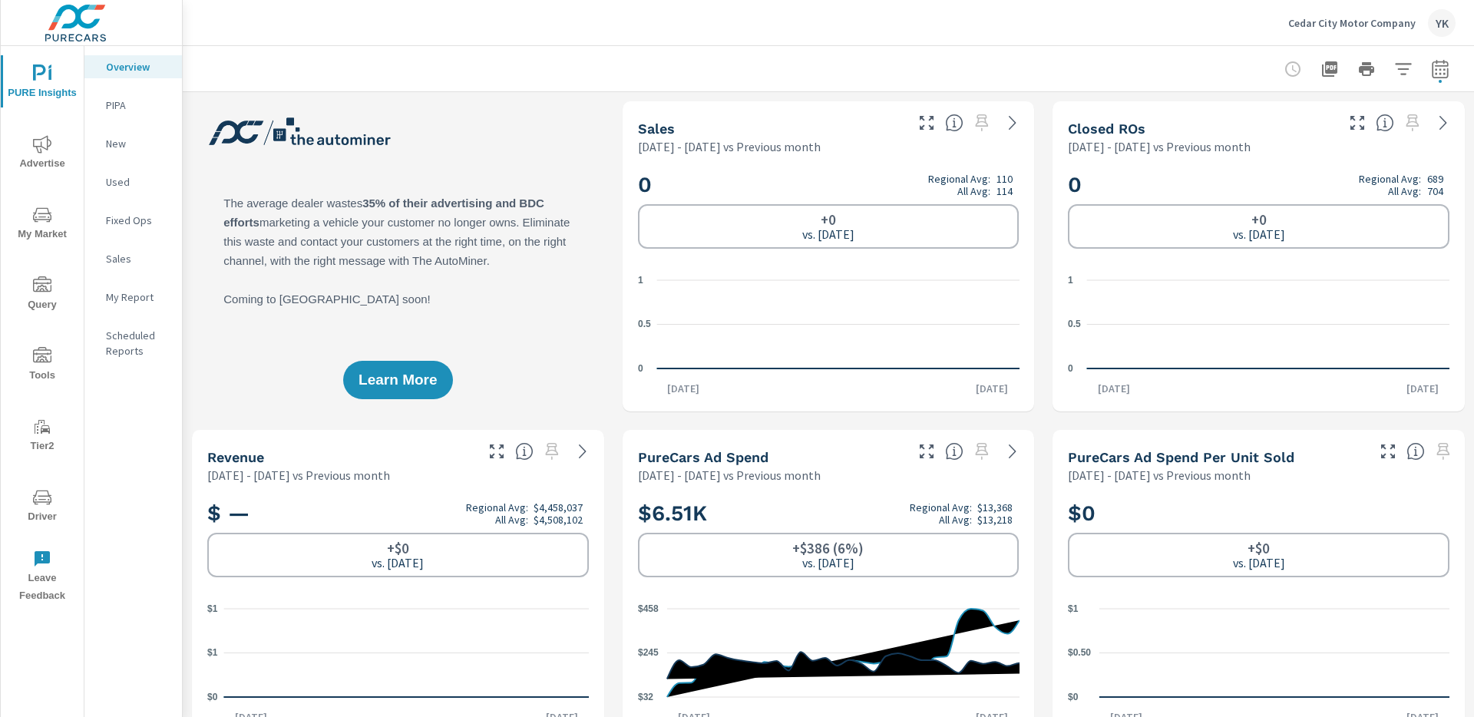
scroll to position [1, 0]
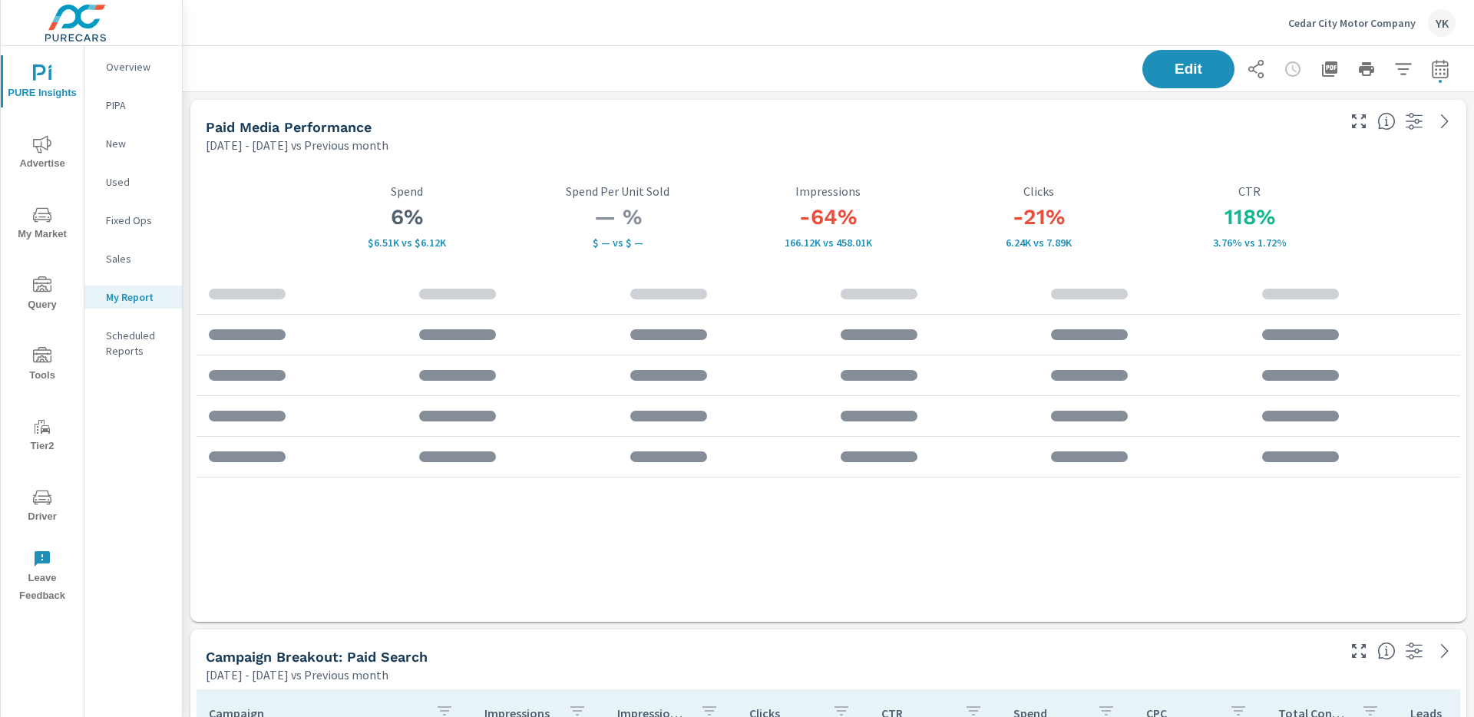
scroll to position [474, 0]
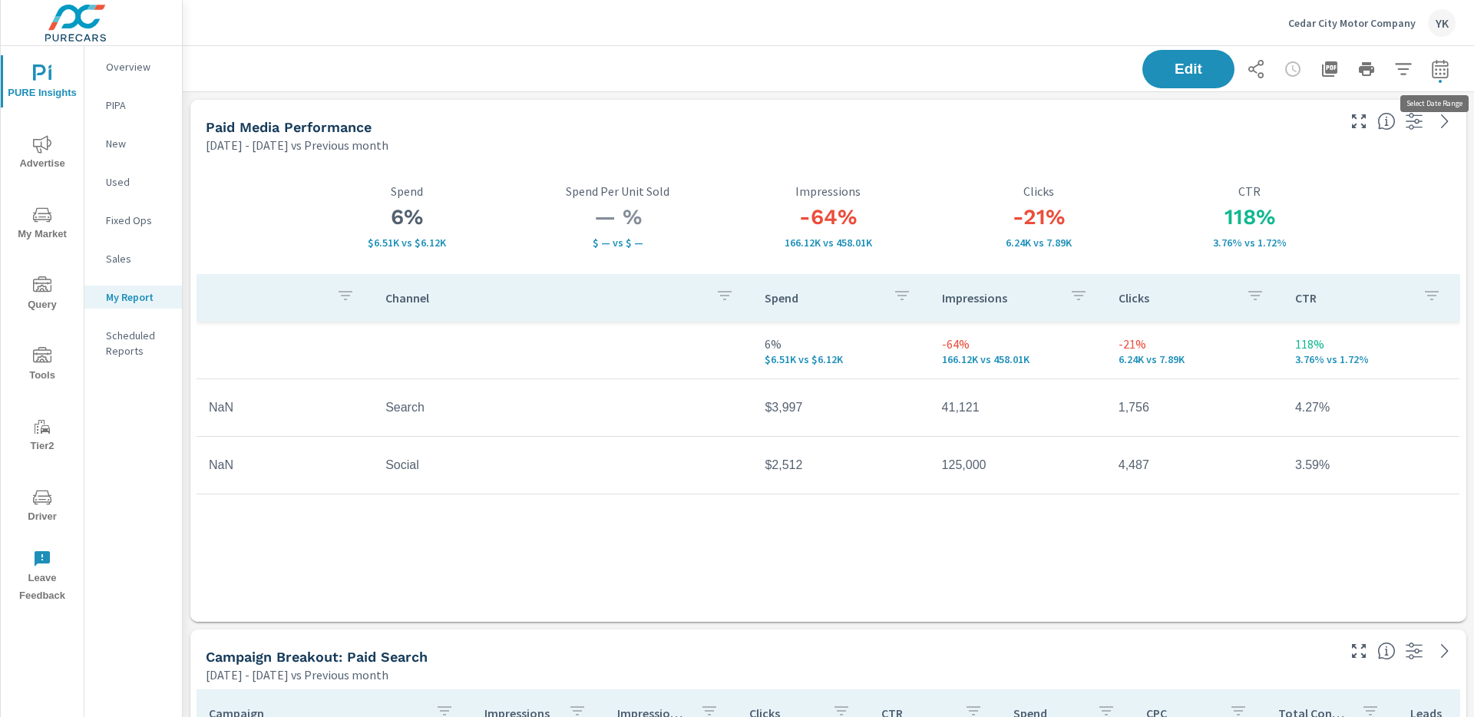
click at [1431, 73] on icon "button" at bounding box center [1440, 69] width 18 height 18
select select "Previous month"
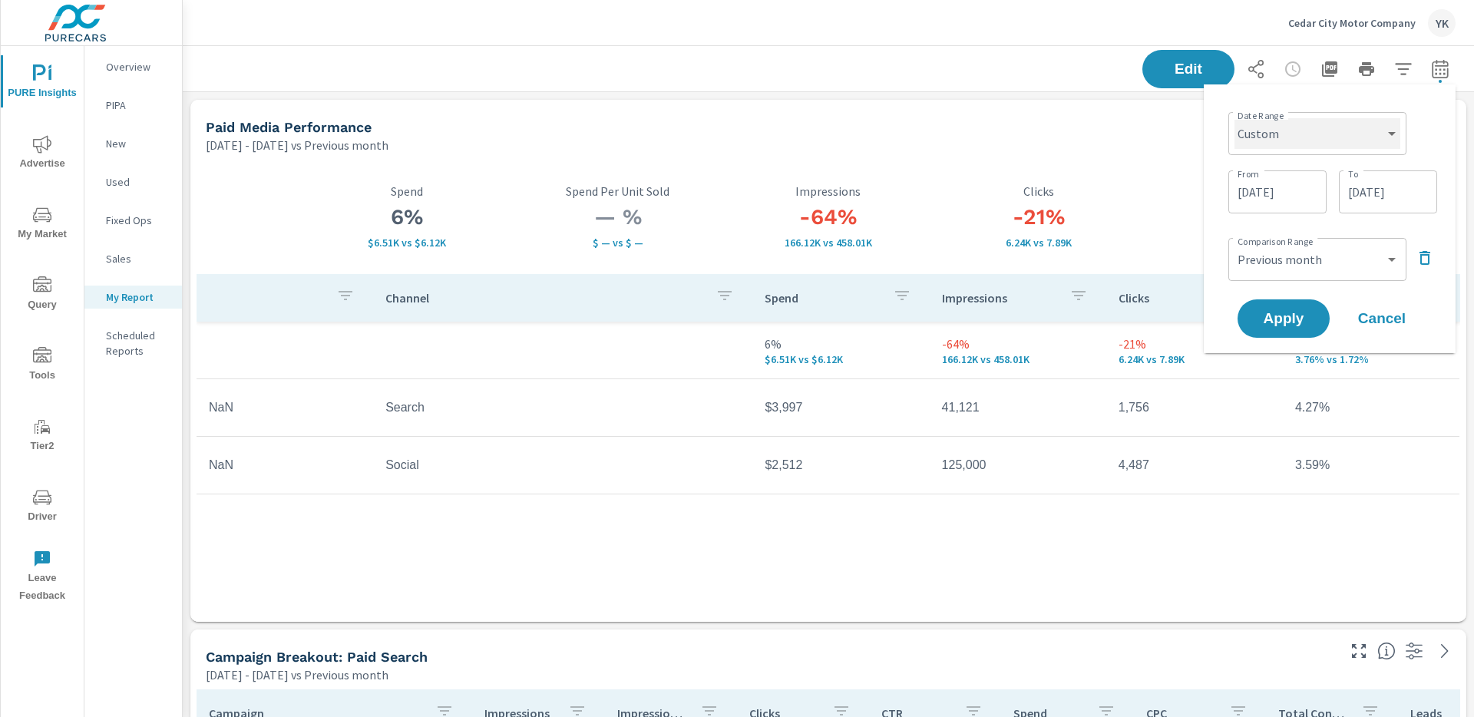
click at [1296, 134] on select "Custom [DATE] Last week Last 7 days Last 14 days Last 30 days Last 45 days Last…" at bounding box center [1317, 133] width 166 height 31
click at [1234, 118] on select "Custom [DATE] Last week Last 7 days Last 14 days Last 30 days Last 45 days Last…" at bounding box center [1317, 133] width 166 height 31
select select "Last month"
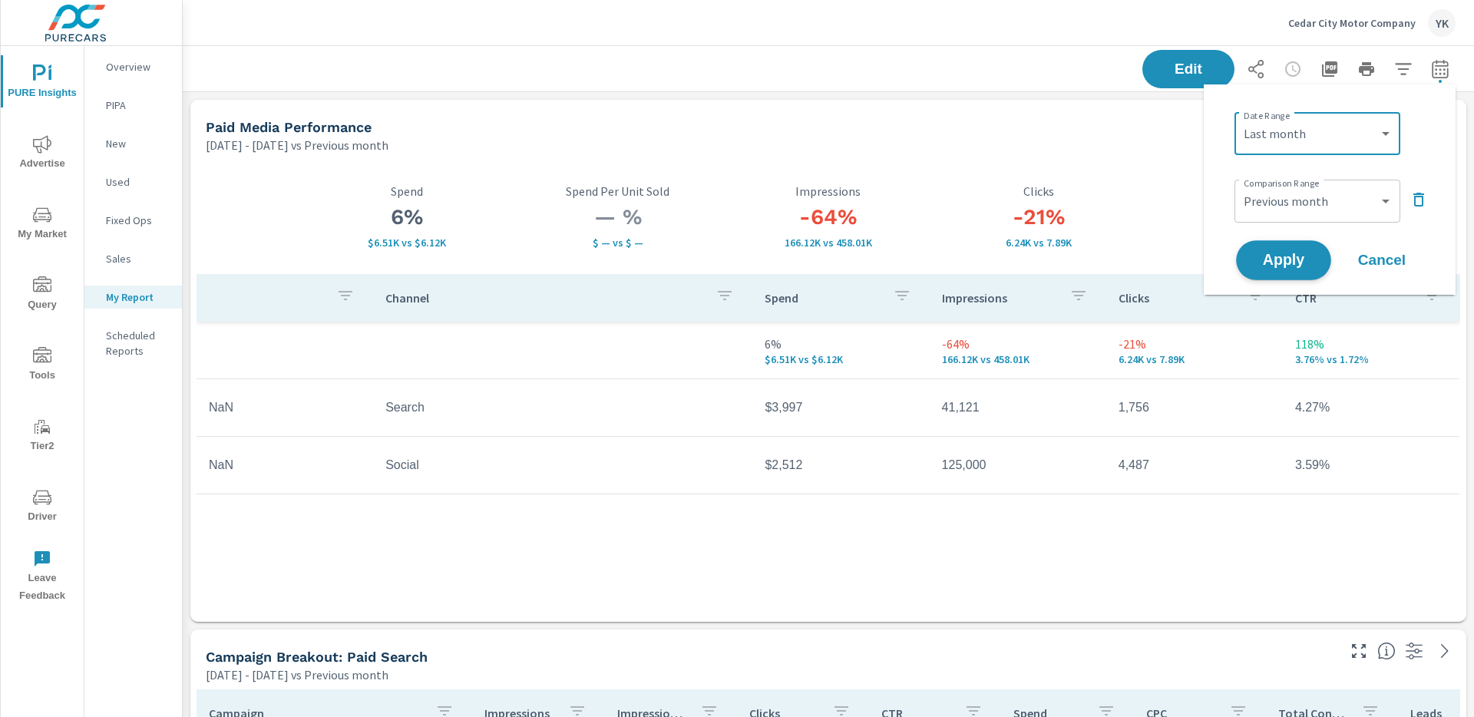
click at [1276, 250] on button "Apply" at bounding box center [1283, 260] width 95 height 40
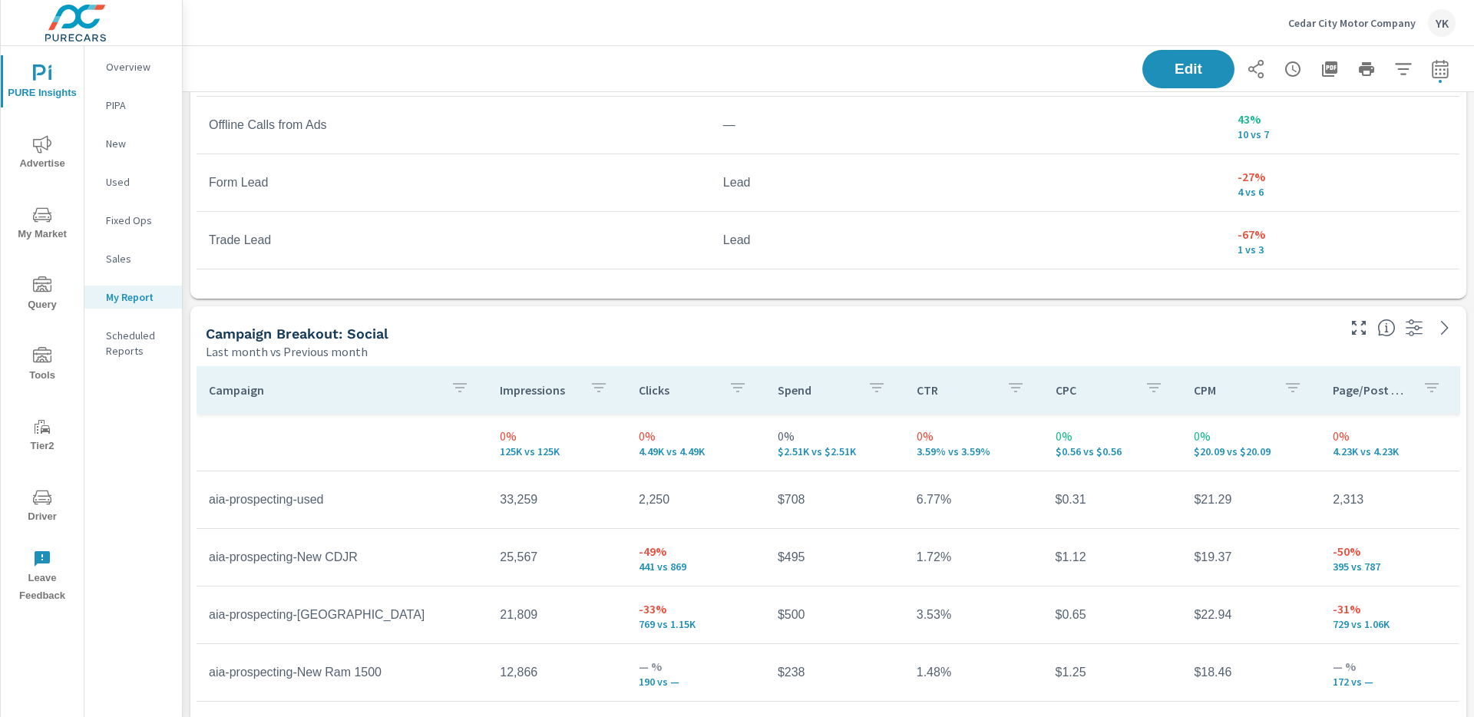
scroll to position [2404, 0]
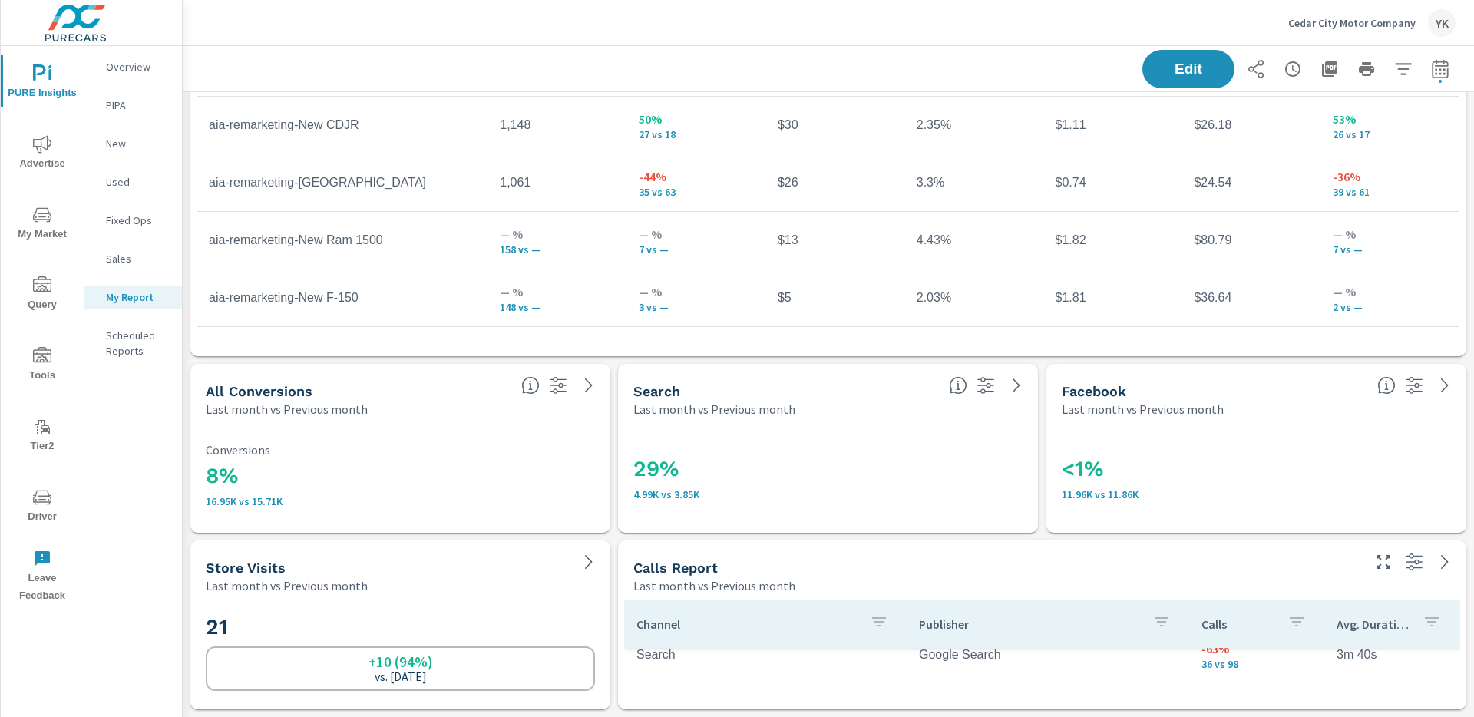
scroll to position [15, 0]
click at [1180, 75] on span "Edit" at bounding box center [1188, 68] width 63 height 15
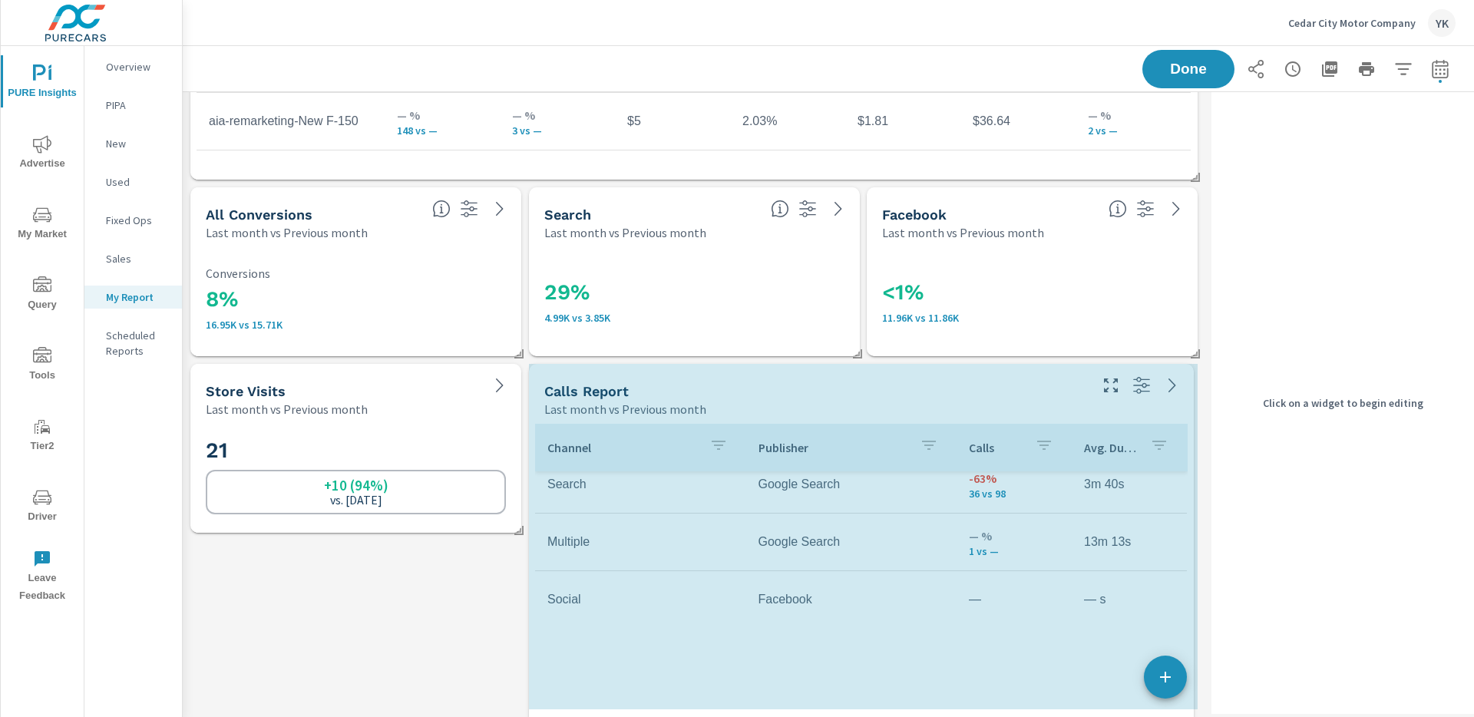
scroll to position [0, 0]
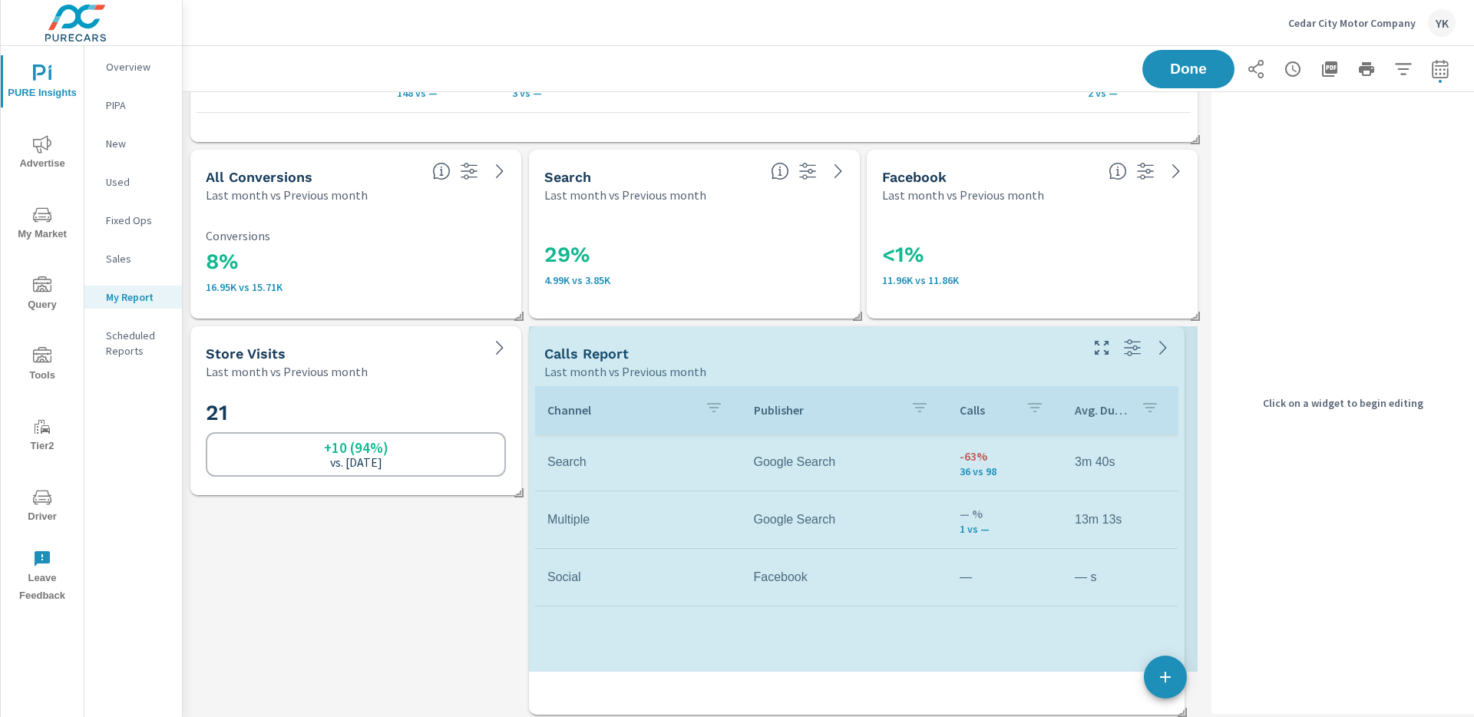
drag, startPoint x: 1195, startPoint y: 701, endPoint x: 1181, endPoint y: 716, distance: 20.2
click at [1181, 715] on span at bounding box center [1176, 706] width 15 height 15
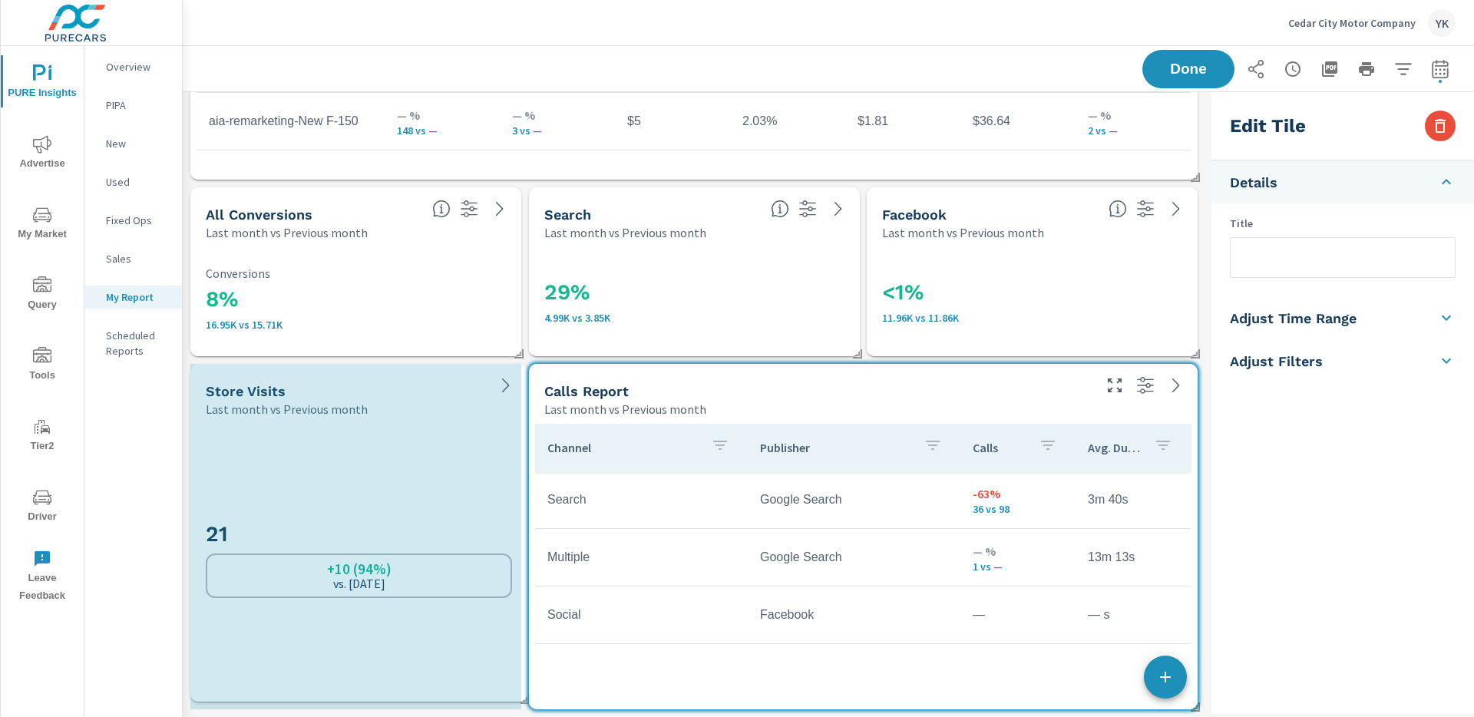
drag, startPoint x: 517, startPoint y: 528, endPoint x: 524, endPoint y: 703, distance: 175.1
click at [524, 702] on span at bounding box center [519, 693] width 15 height 15
checkbox input "false"
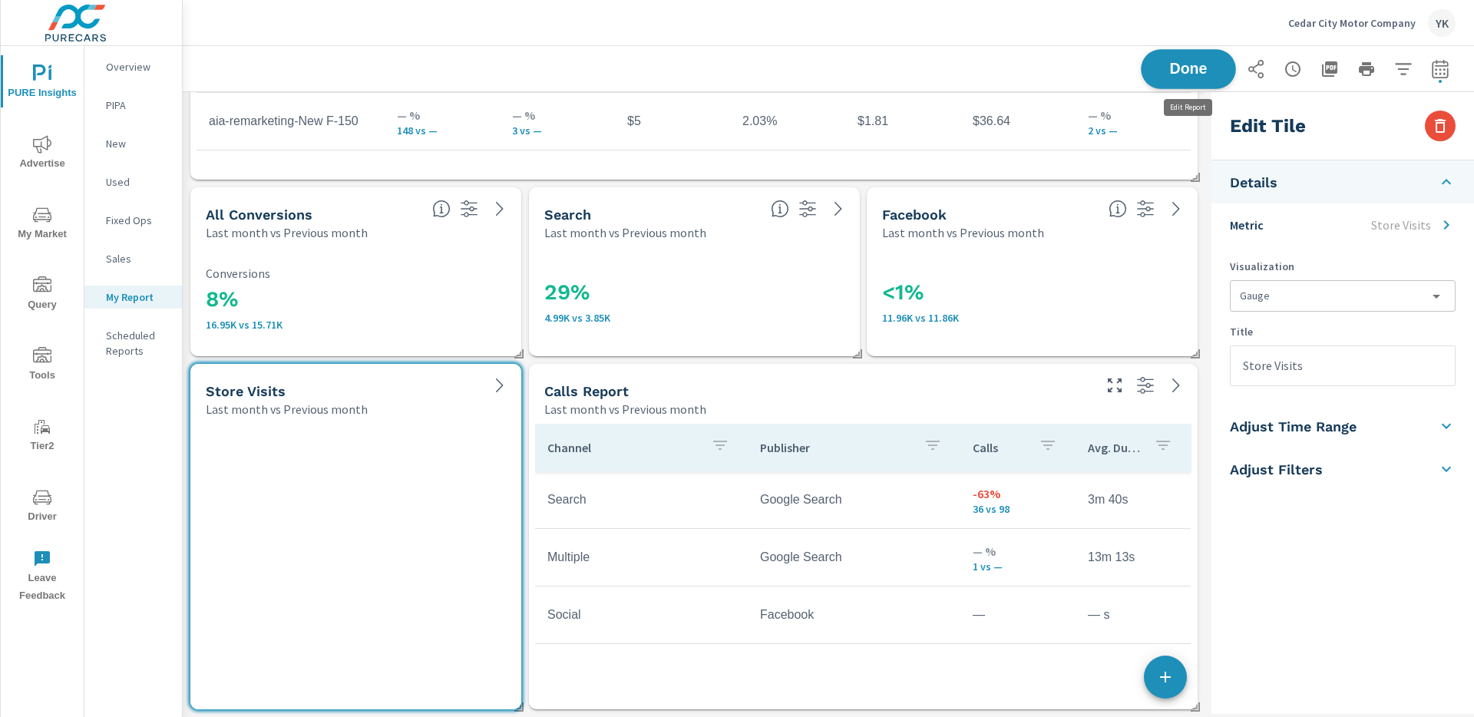
click at [1177, 74] on span "Done" at bounding box center [1188, 68] width 63 height 15
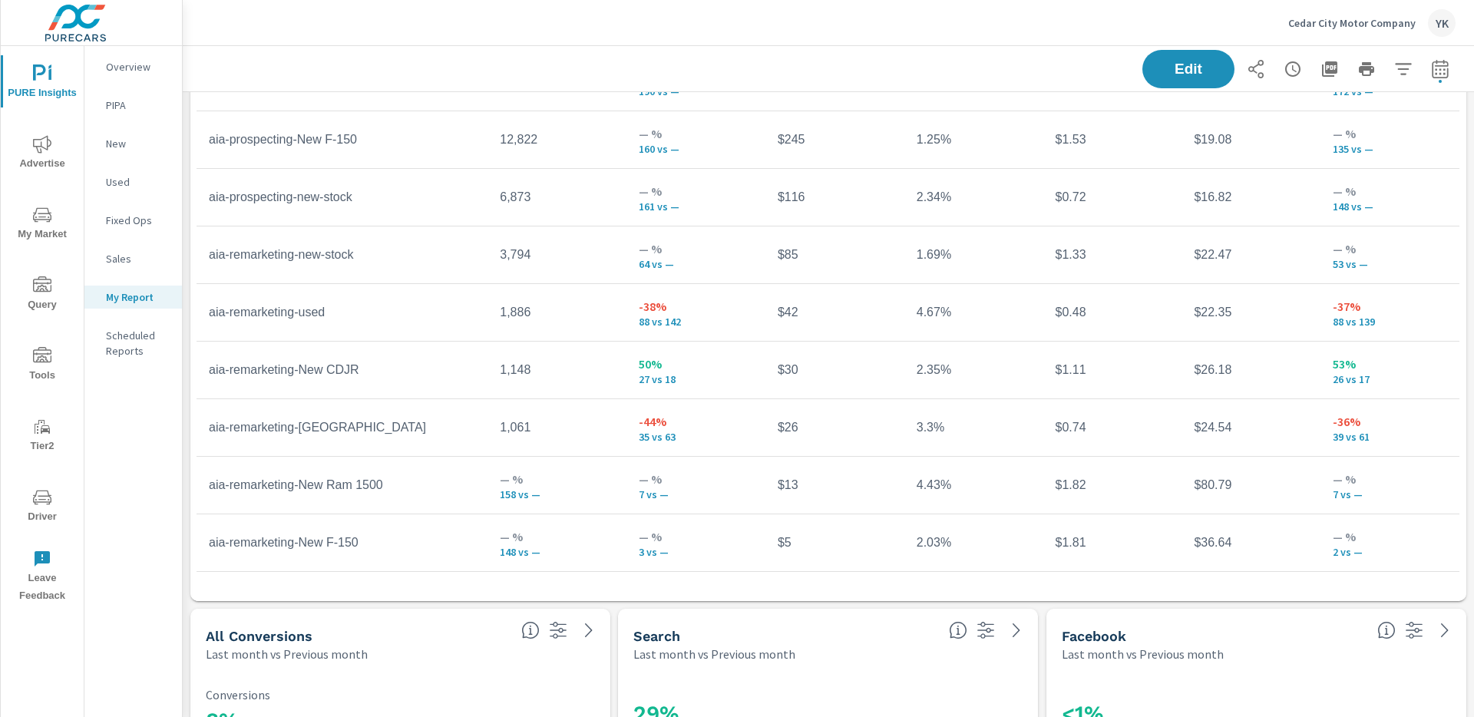
scroll to position [1857, 0]
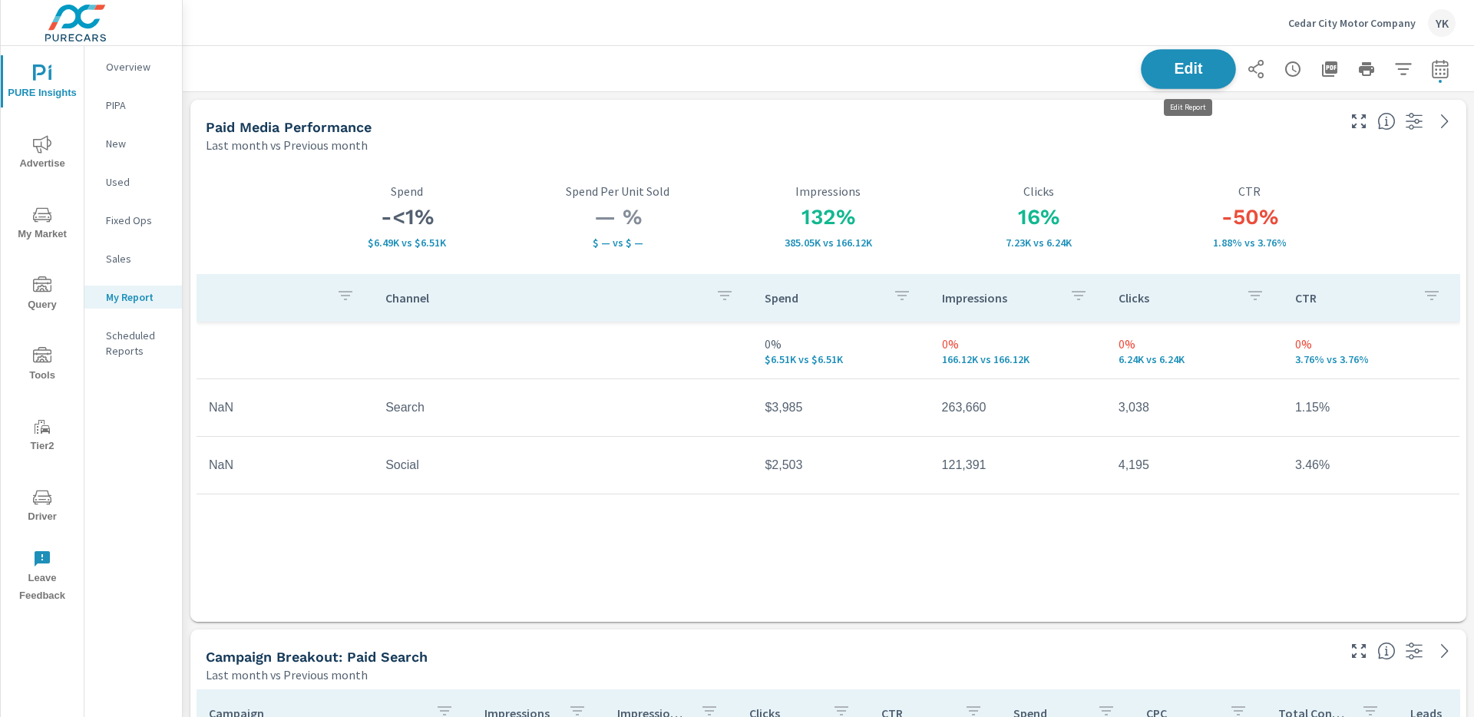
click at [1191, 61] on span "Edit" at bounding box center [1188, 68] width 63 height 15
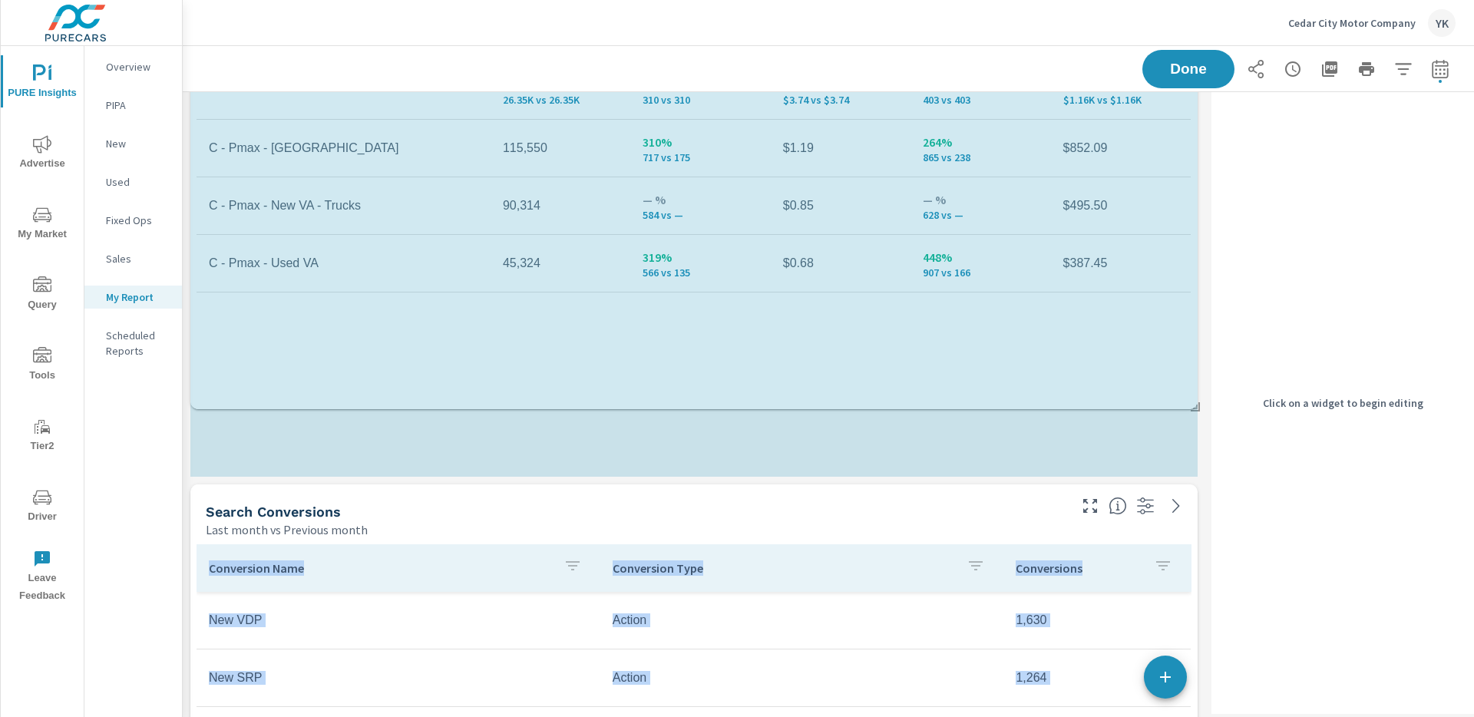
scroll to position [3716, 1023]
drag, startPoint x: 1192, startPoint y: 293, endPoint x: 1193, endPoint y: 444, distance: 150.5
click at [1193, 446] on div "Store Visits Last month vs Previous month 21 +10 (94%) vs. Jun 2025 Paid Media …" at bounding box center [694, 569] width 1023 height 3716
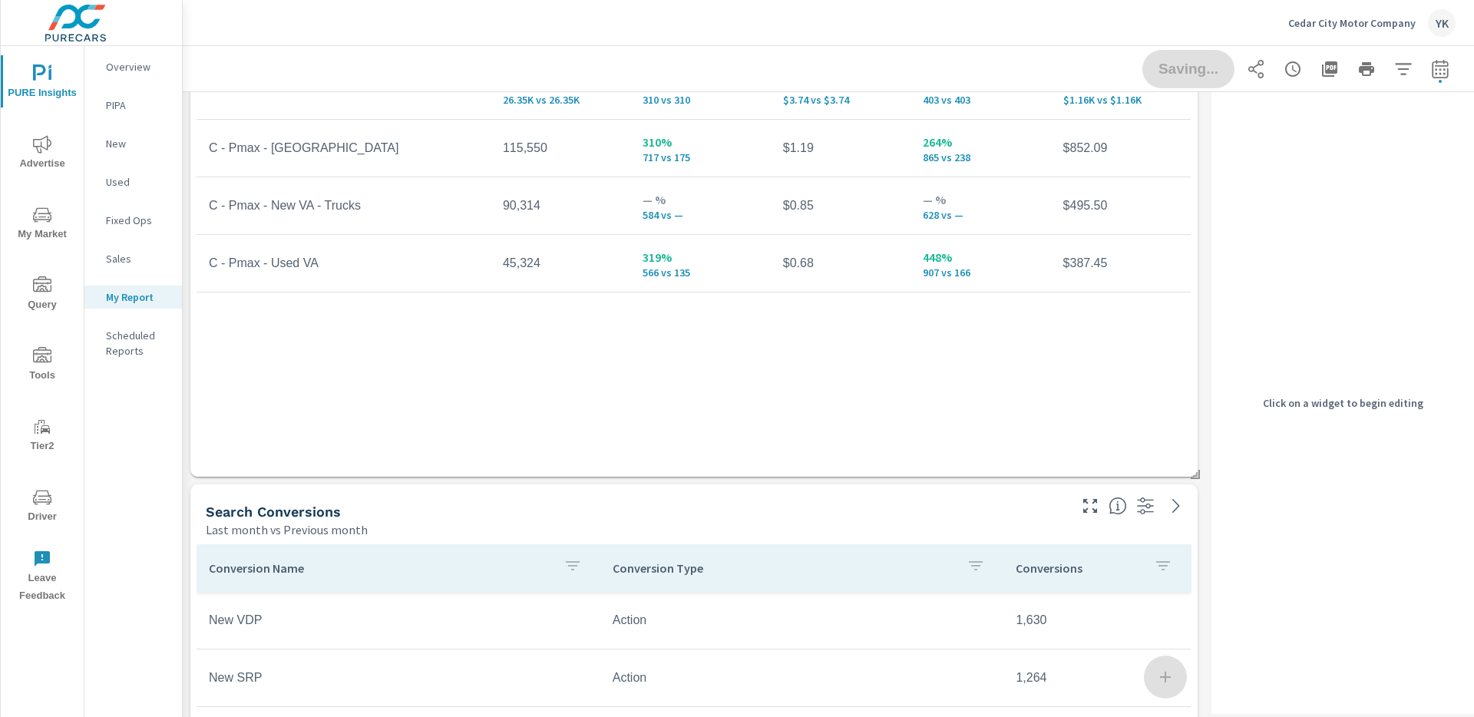
click at [1165, 77] on div "Saving..." at bounding box center [1298, 69] width 313 height 38
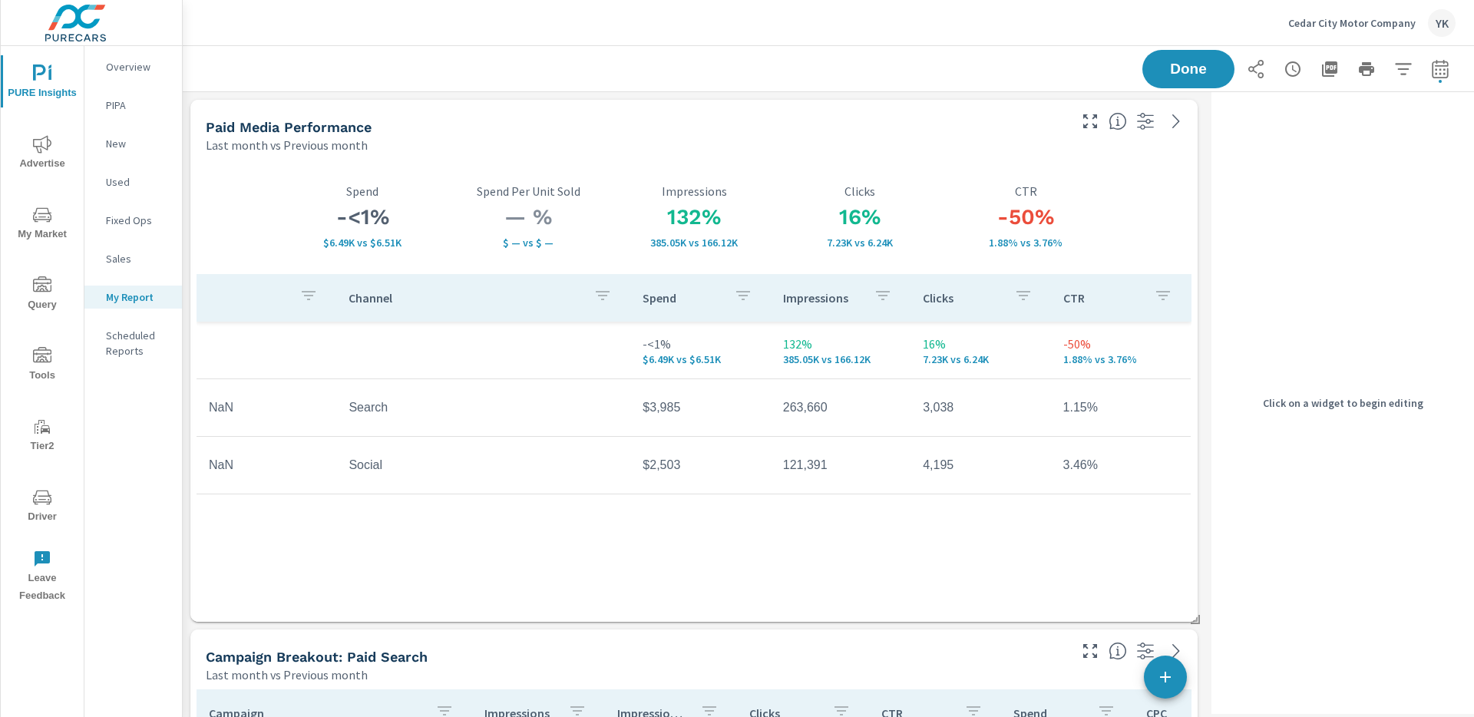
scroll to position [474, 0]
click at [1163, 71] on span "Done" at bounding box center [1188, 69] width 61 height 14
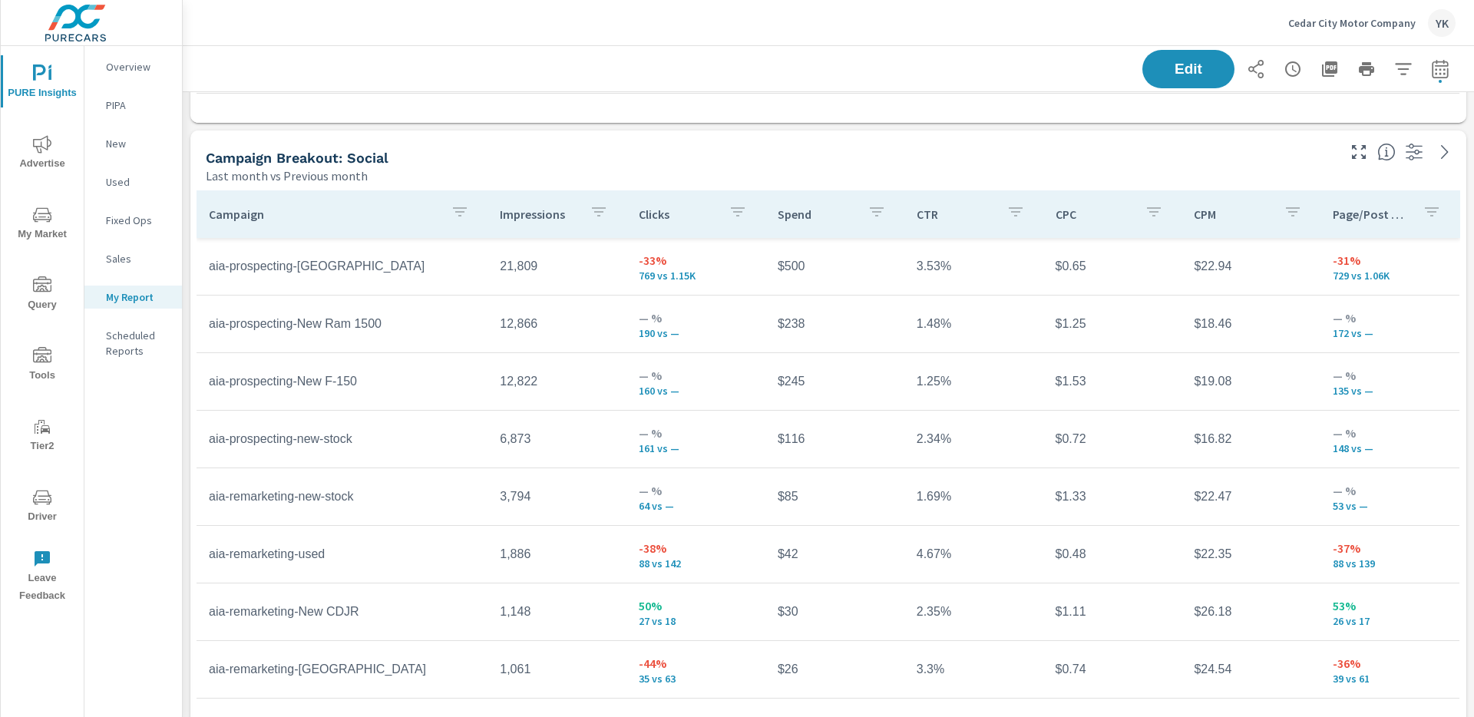
scroll to position [2158, 0]
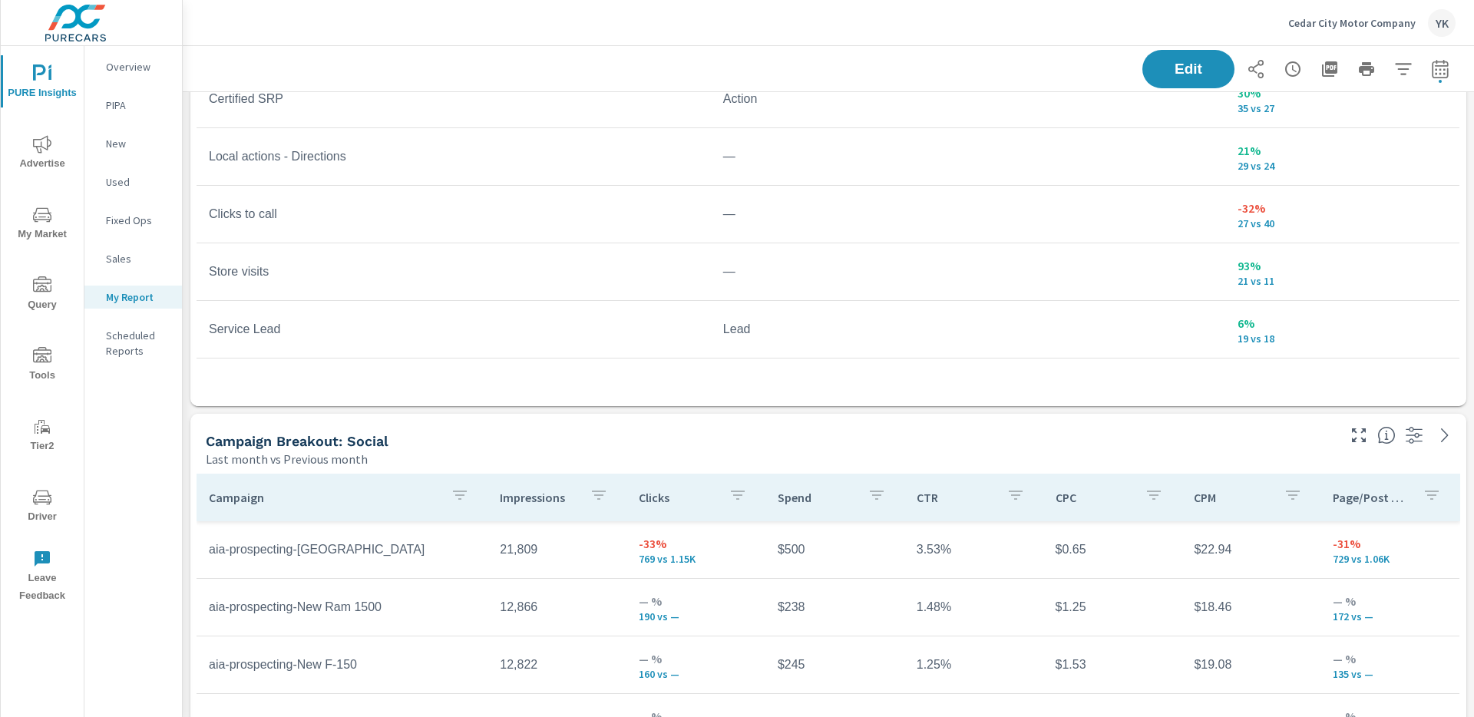
scroll to position [47, 0]
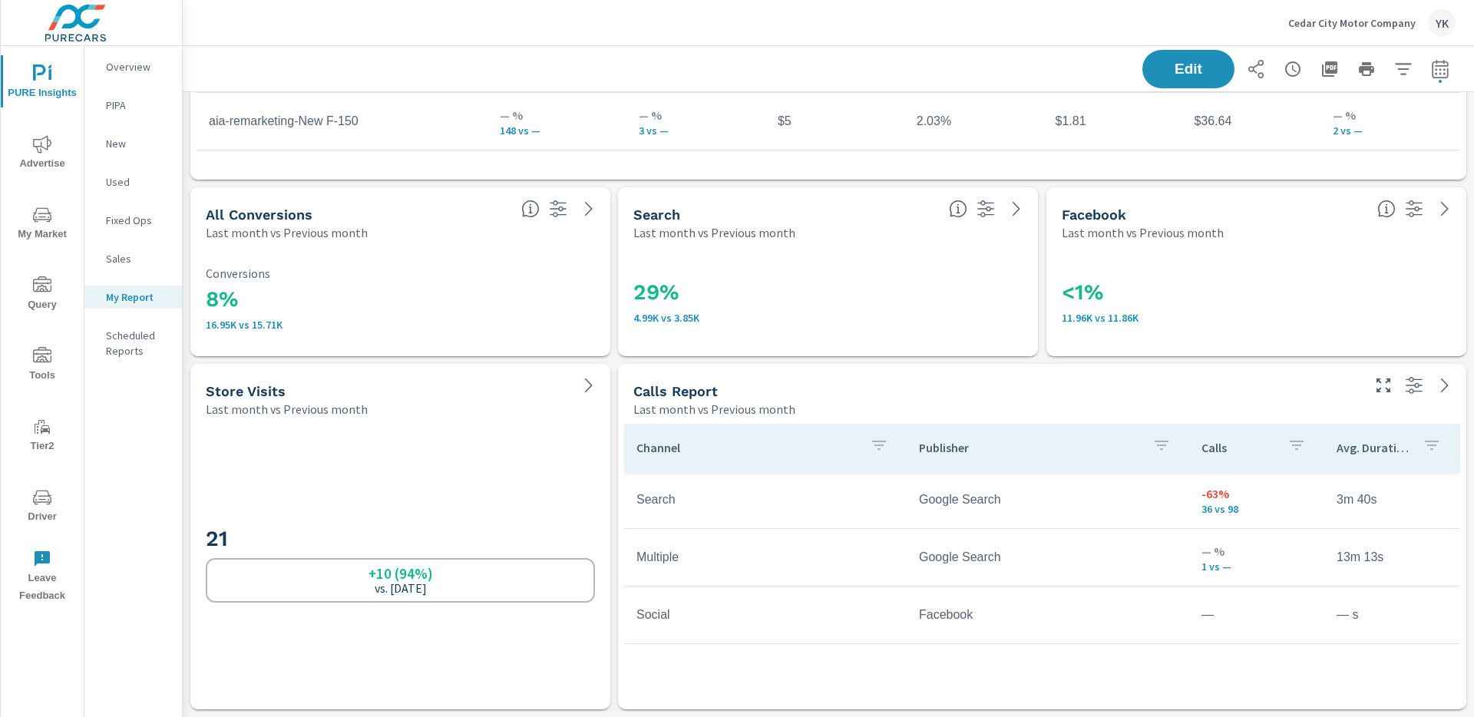
scroll to position [3716, 1292]
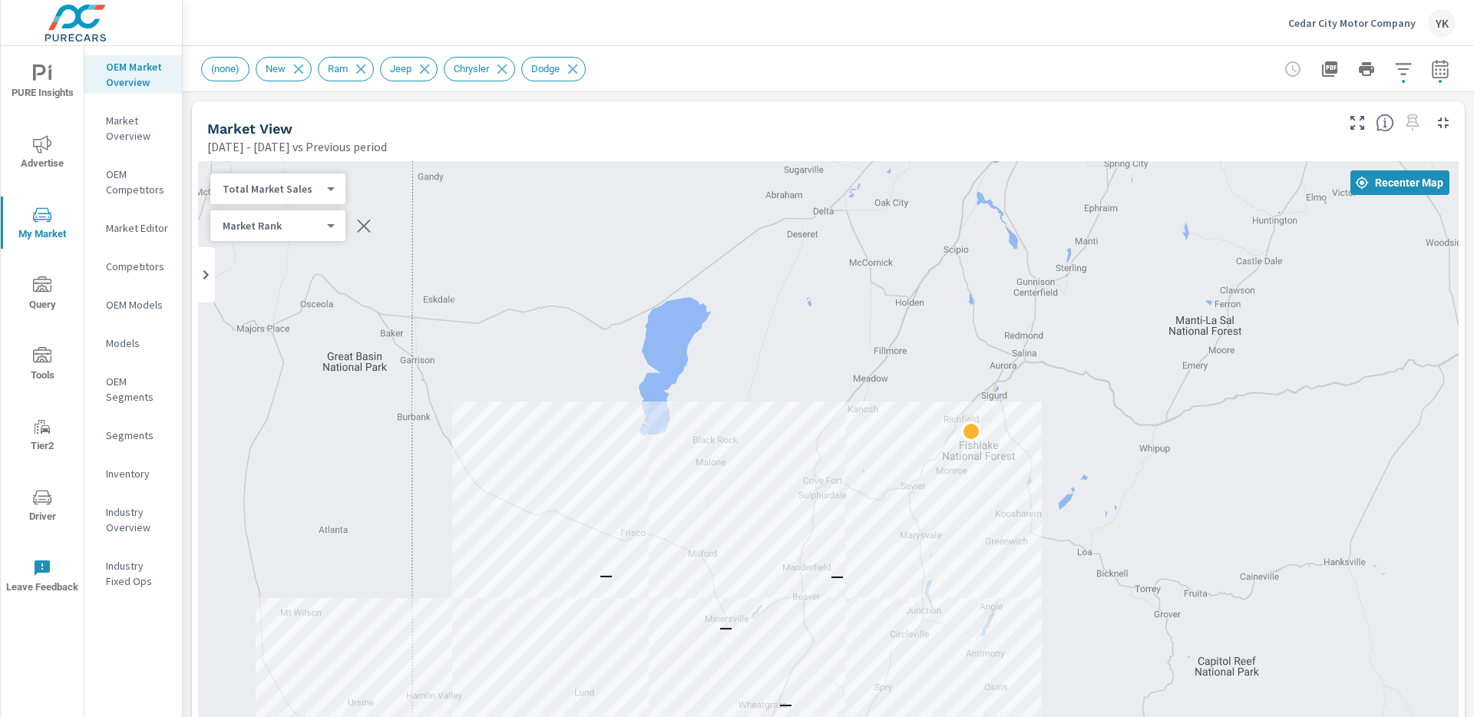
scroll to position [1, 0]
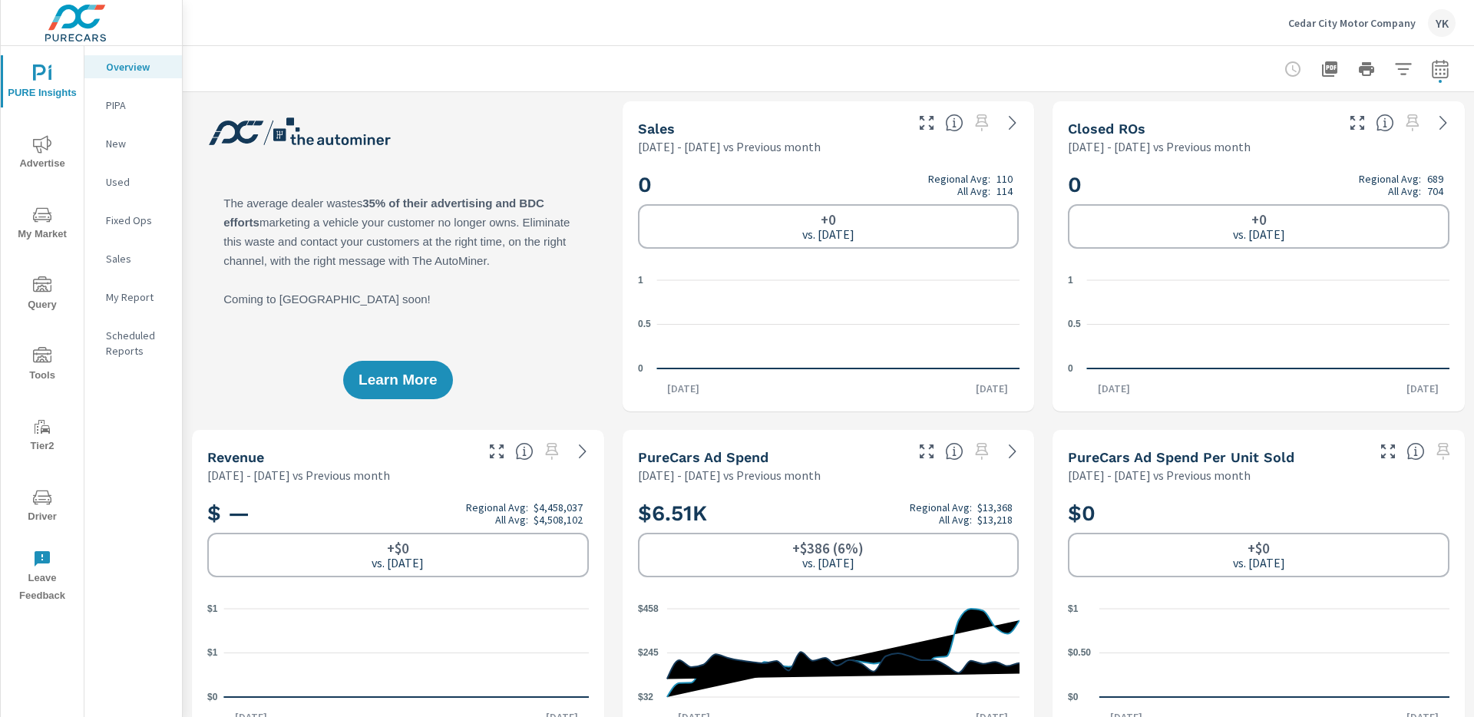
scroll to position [1, 0]
